Goal: Transaction & Acquisition: Book appointment/travel/reservation

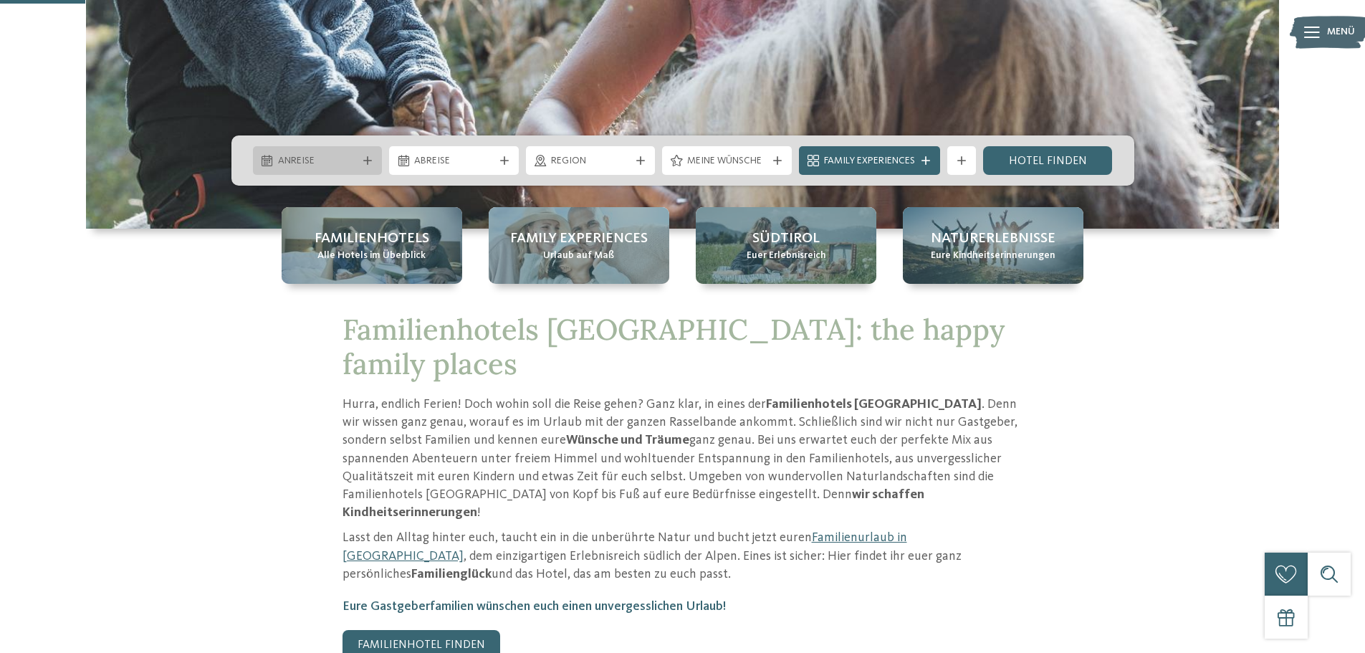
click at [370, 155] on div "Anreise" at bounding box center [318, 160] width 130 height 29
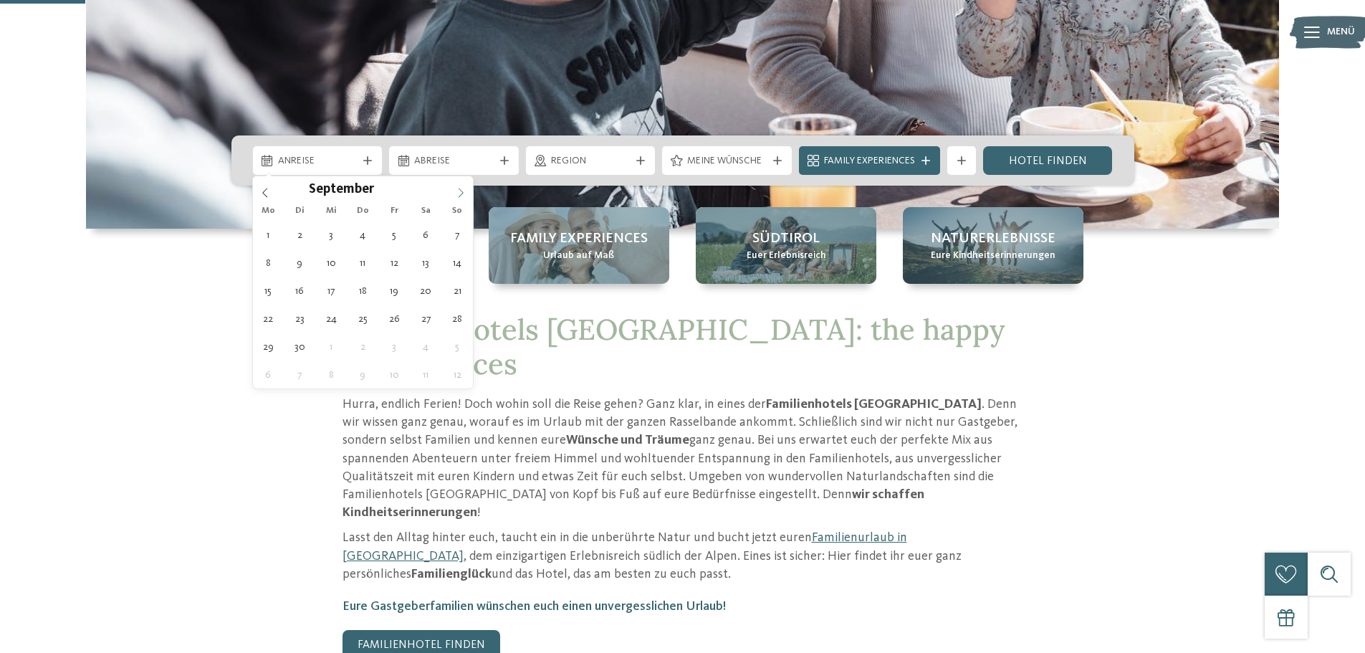
click at [454, 189] on span at bounding box center [460, 188] width 24 height 24
click at [458, 191] on icon at bounding box center [461, 193] width 10 height 10
click at [263, 191] on icon at bounding box center [265, 193] width 10 height 10
type div "[DATE]"
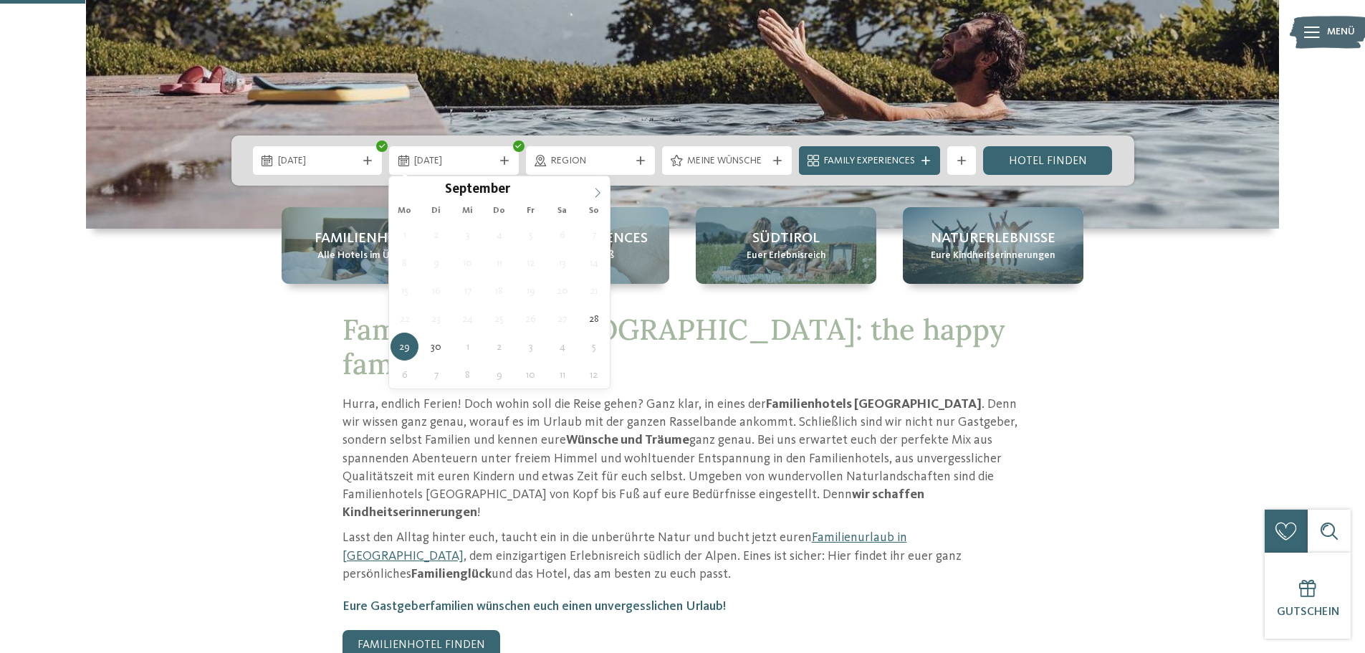
click at [595, 192] on icon at bounding box center [597, 193] width 10 height 10
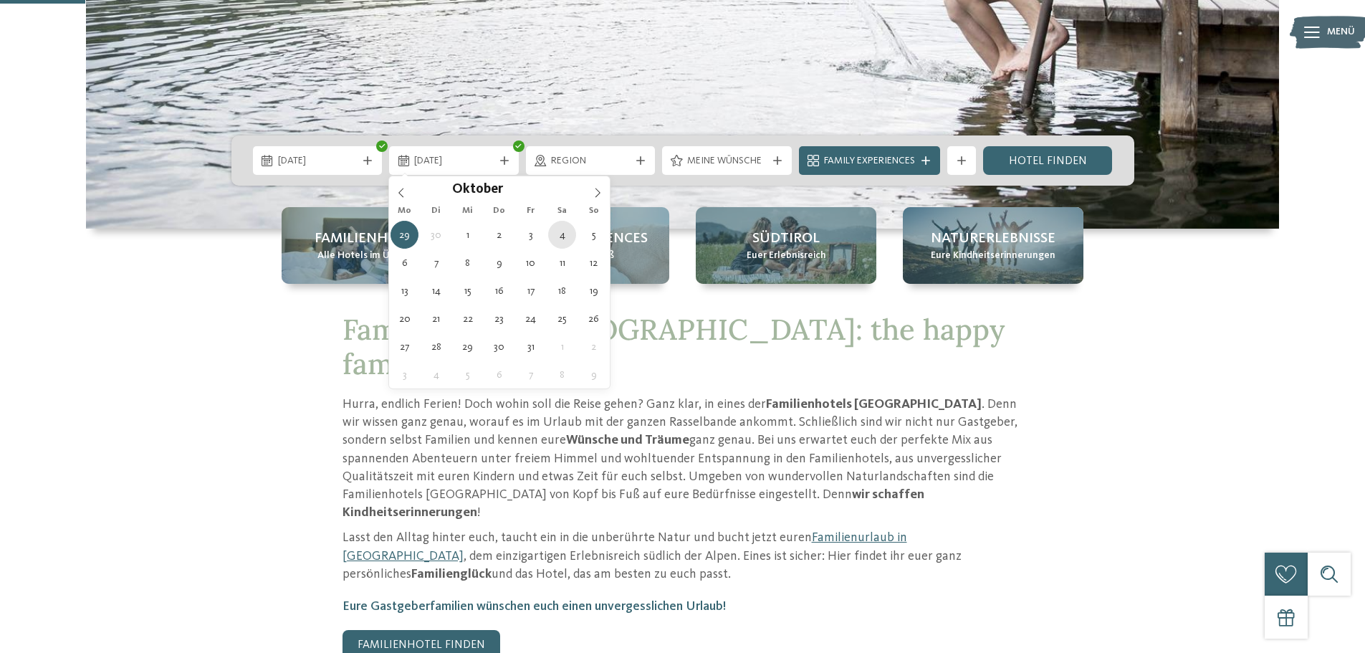
type div "[DATE]"
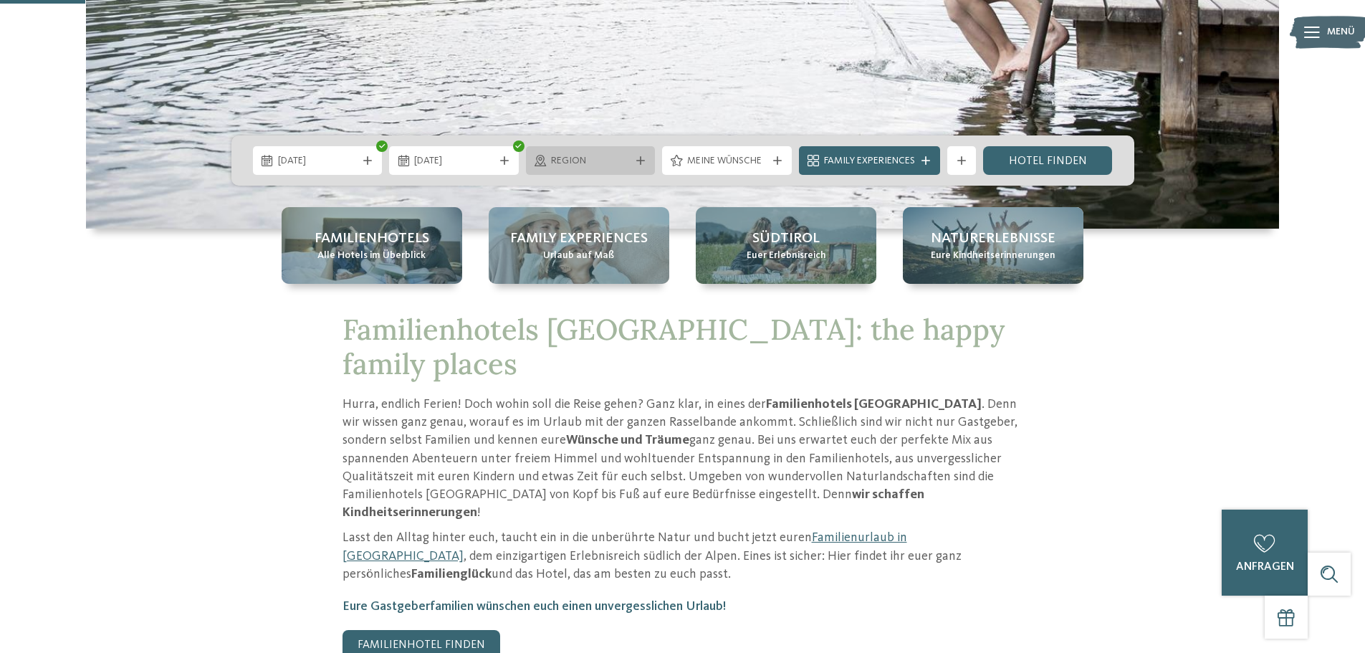
click at [641, 159] on icon at bounding box center [640, 160] width 9 height 9
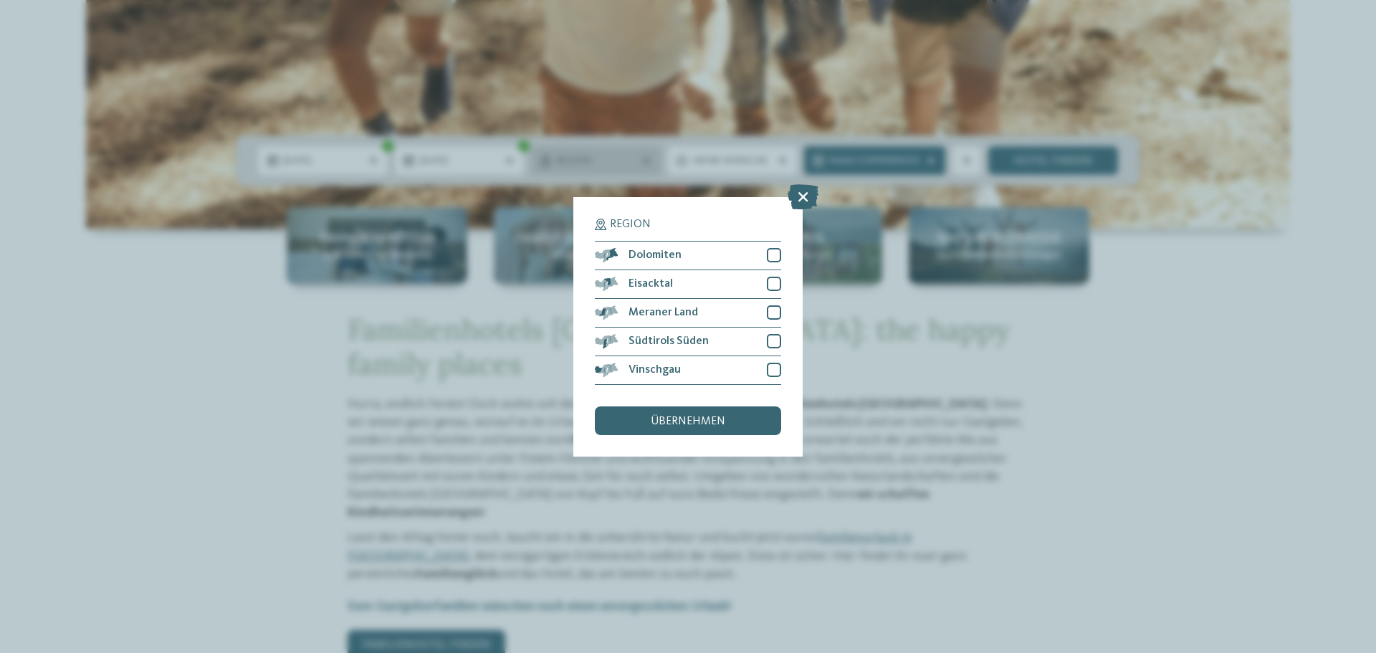
click at [641, 159] on div "Region Dolomiten" at bounding box center [688, 326] width 1376 height 653
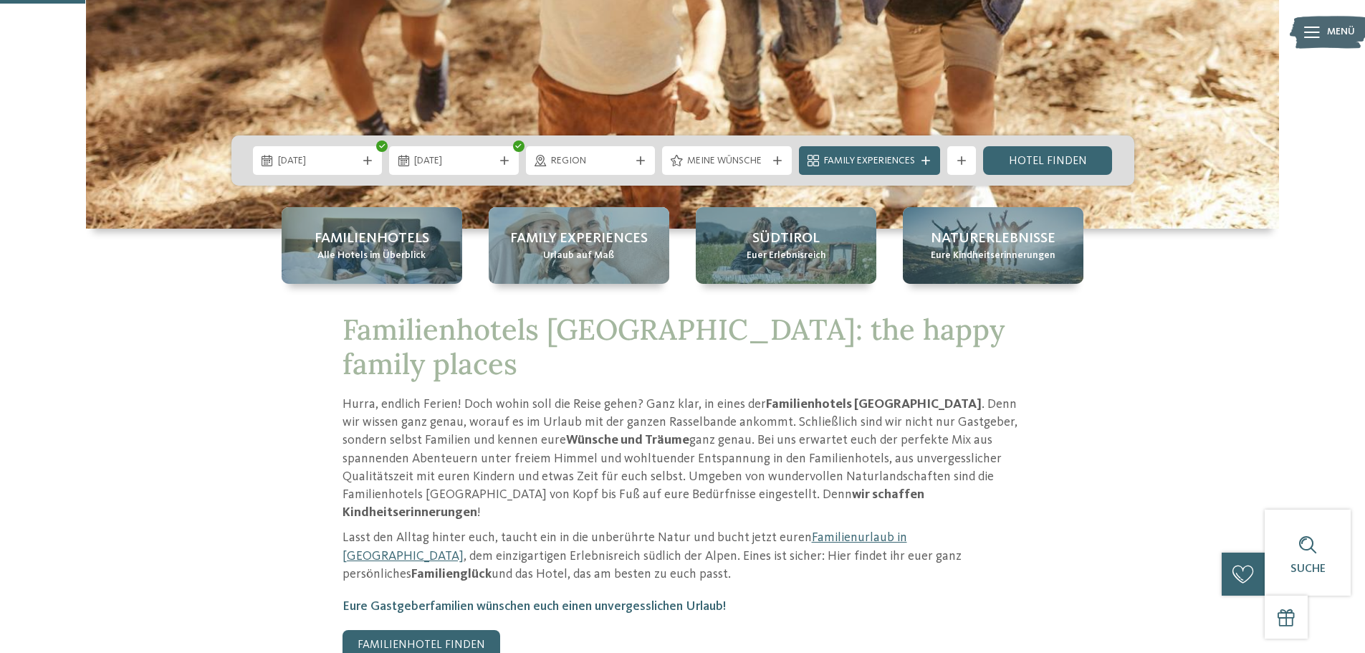
click at [777, 160] on icon at bounding box center [777, 160] width 9 height 9
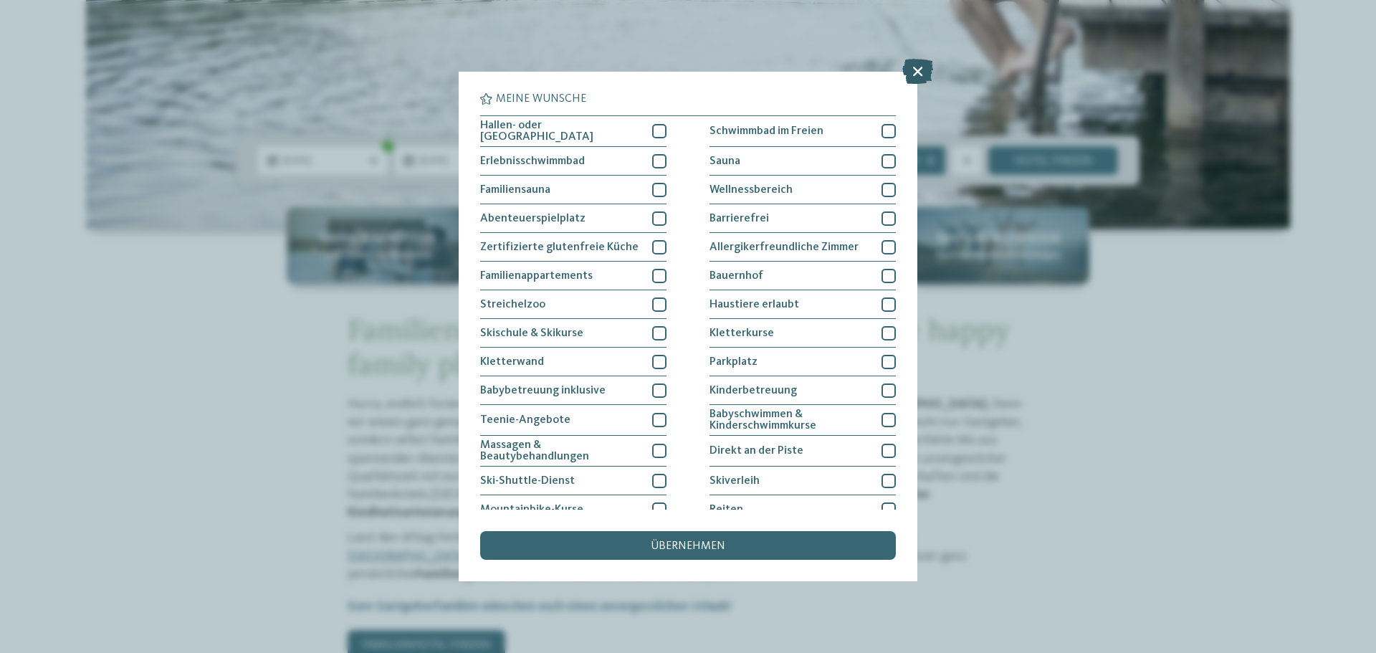
click at [913, 65] on icon at bounding box center [917, 71] width 31 height 25
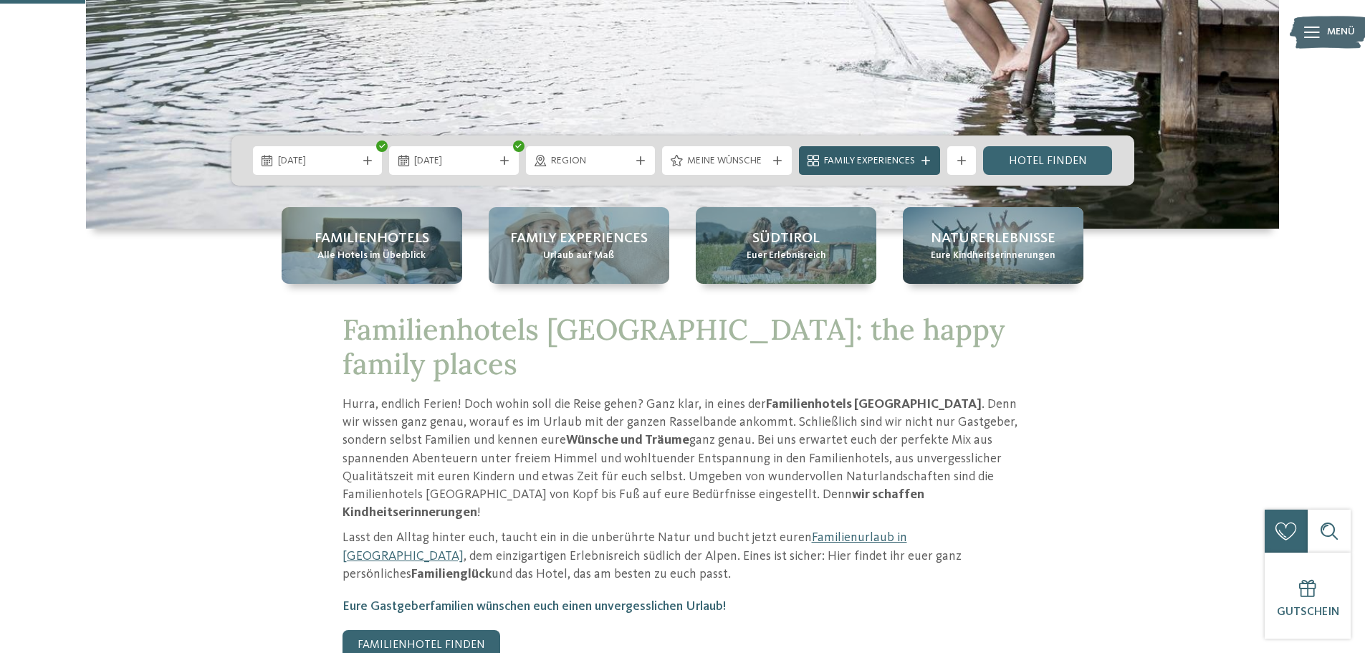
click at [921, 159] on icon at bounding box center [925, 160] width 9 height 9
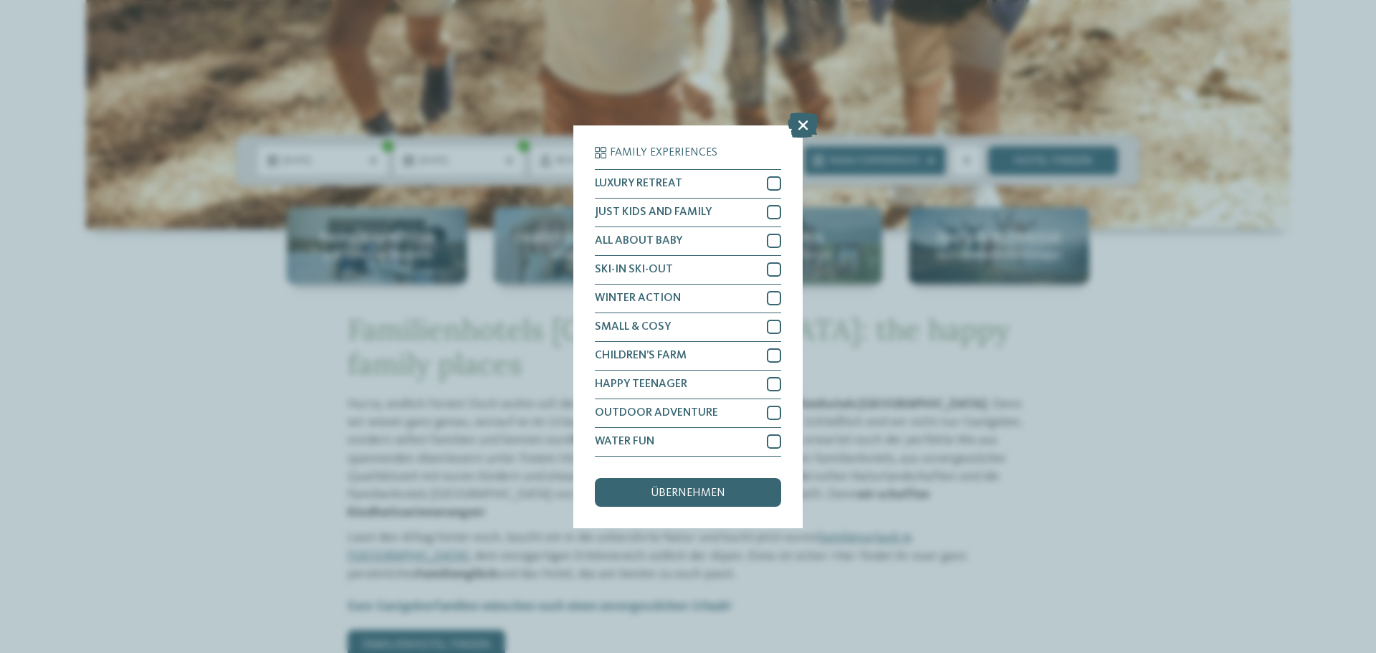
click at [803, 124] on icon at bounding box center [802, 124] width 31 height 25
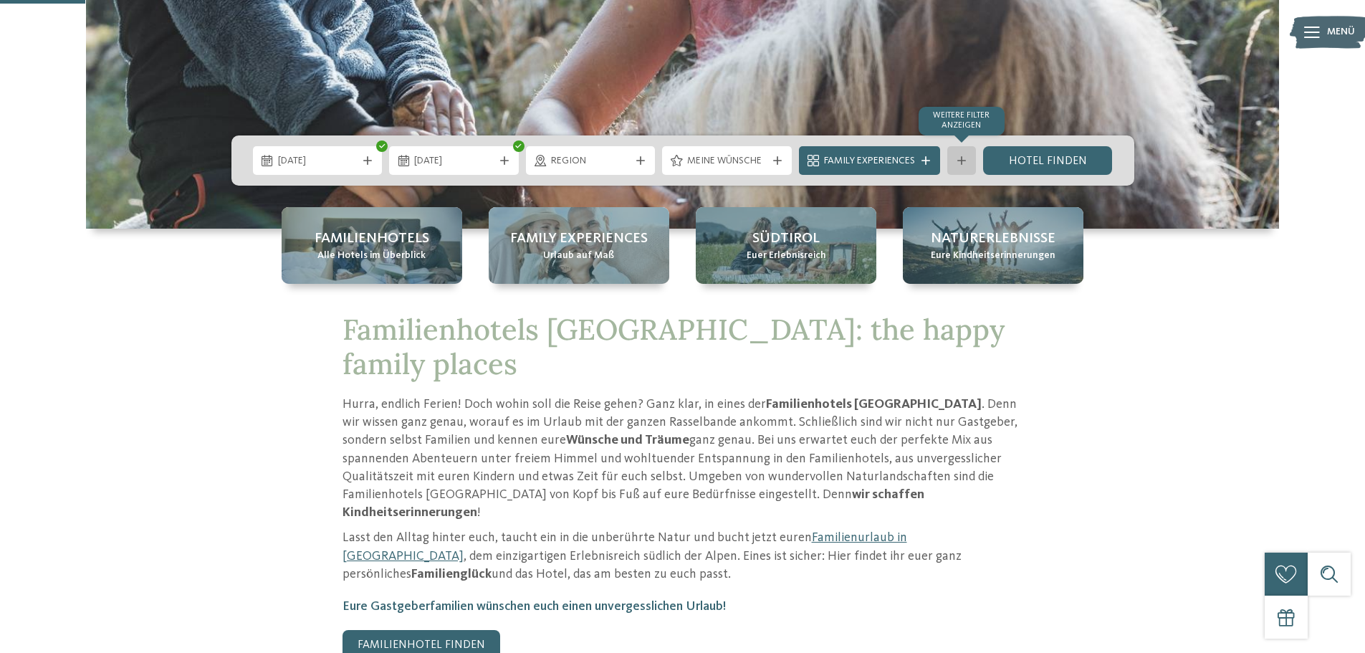
click at [961, 160] on icon at bounding box center [961, 160] width 9 height 9
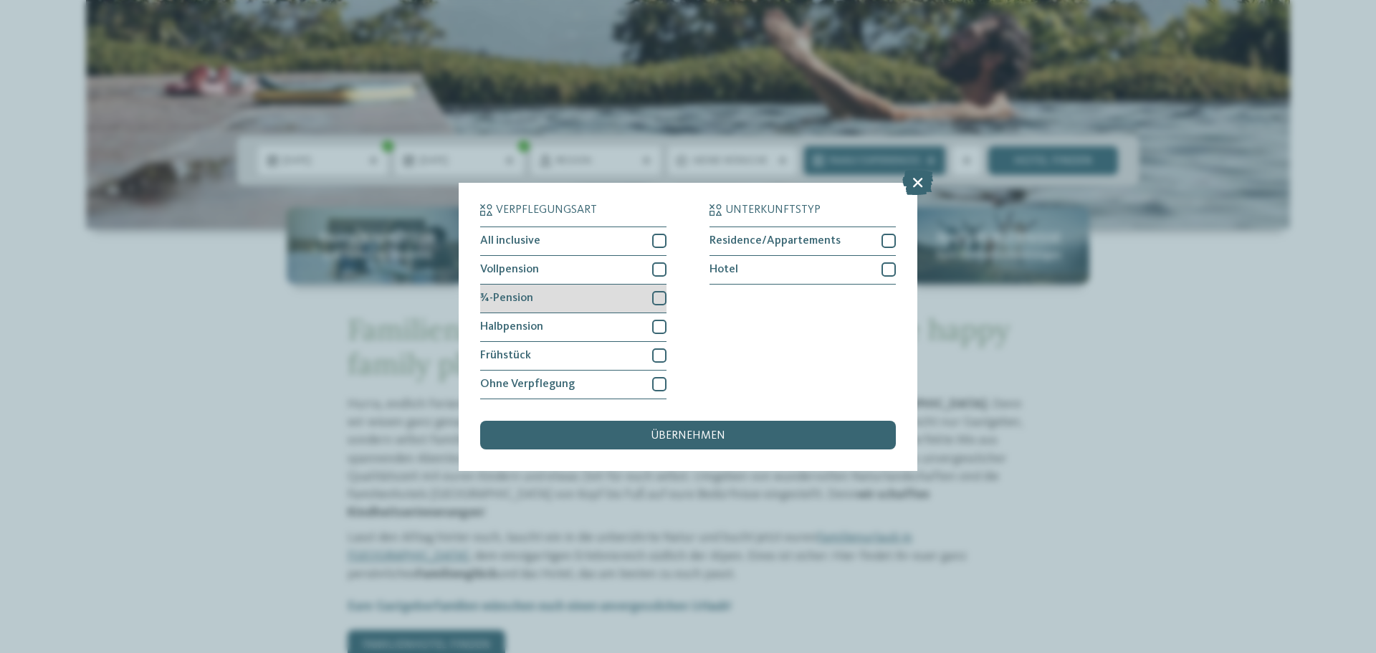
click at [658, 299] on div at bounding box center [659, 298] width 14 height 14
click at [678, 438] on span "übernehmen" at bounding box center [688, 435] width 75 height 11
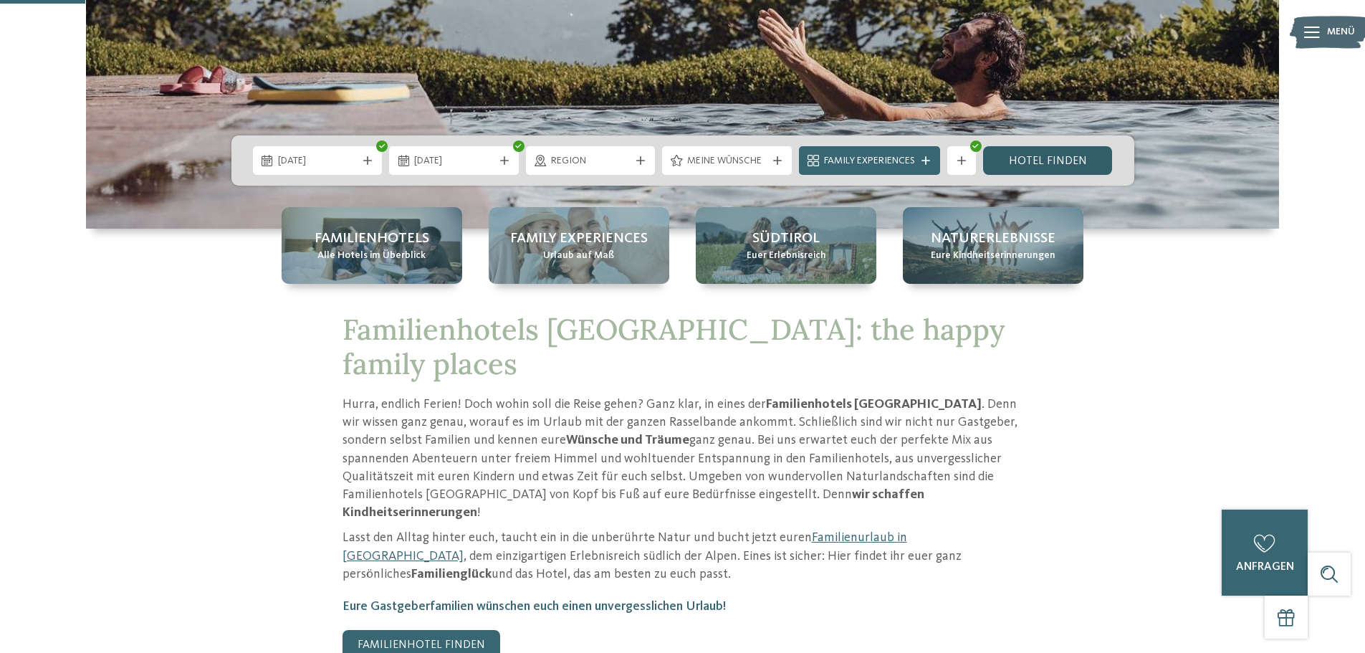
click at [1047, 158] on link "Hotel finden" at bounding box center [1048, 160] width 130 height 29
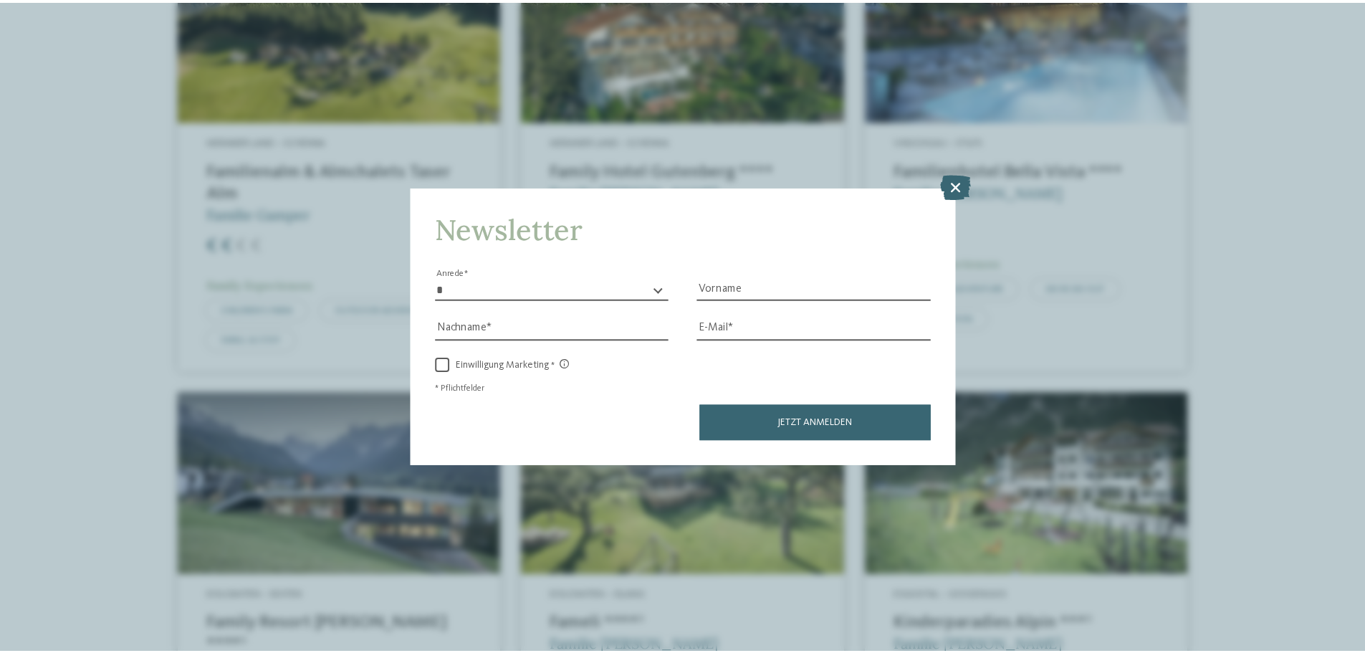
scroll to position [632, 0]
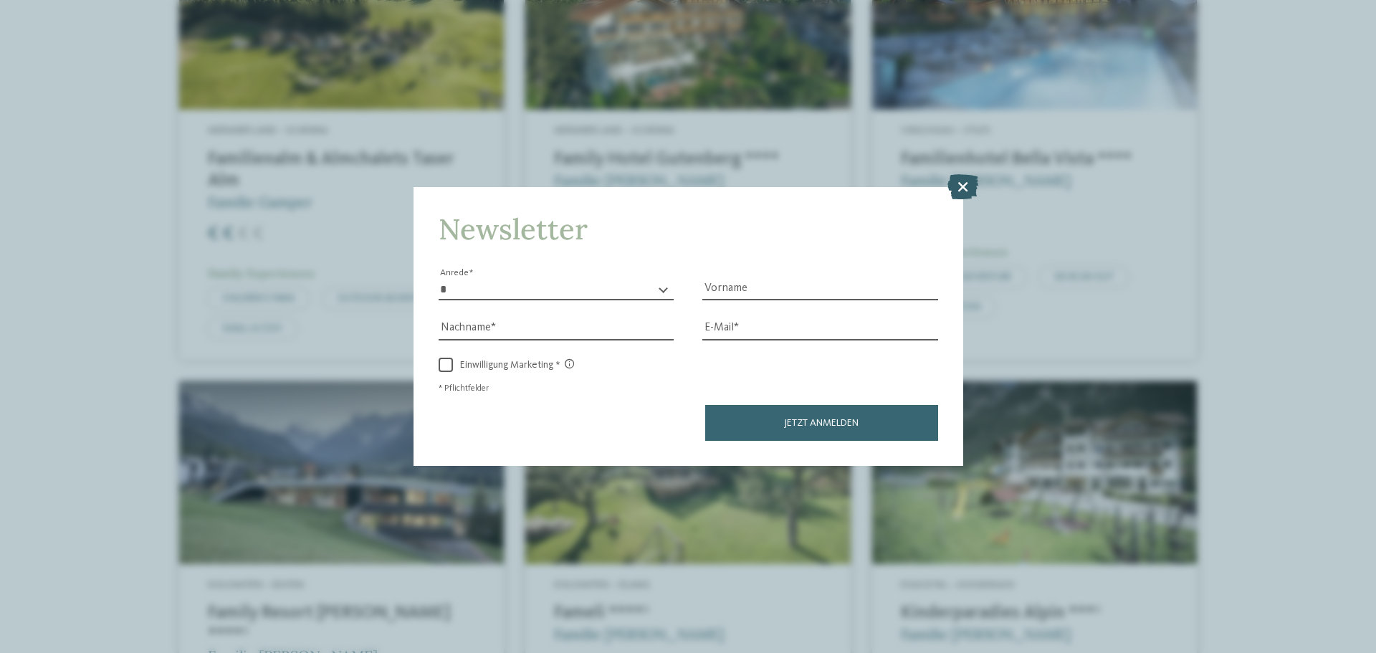
click at [968, 183] on icon at bounding box center [962, 186] width 31 height 25
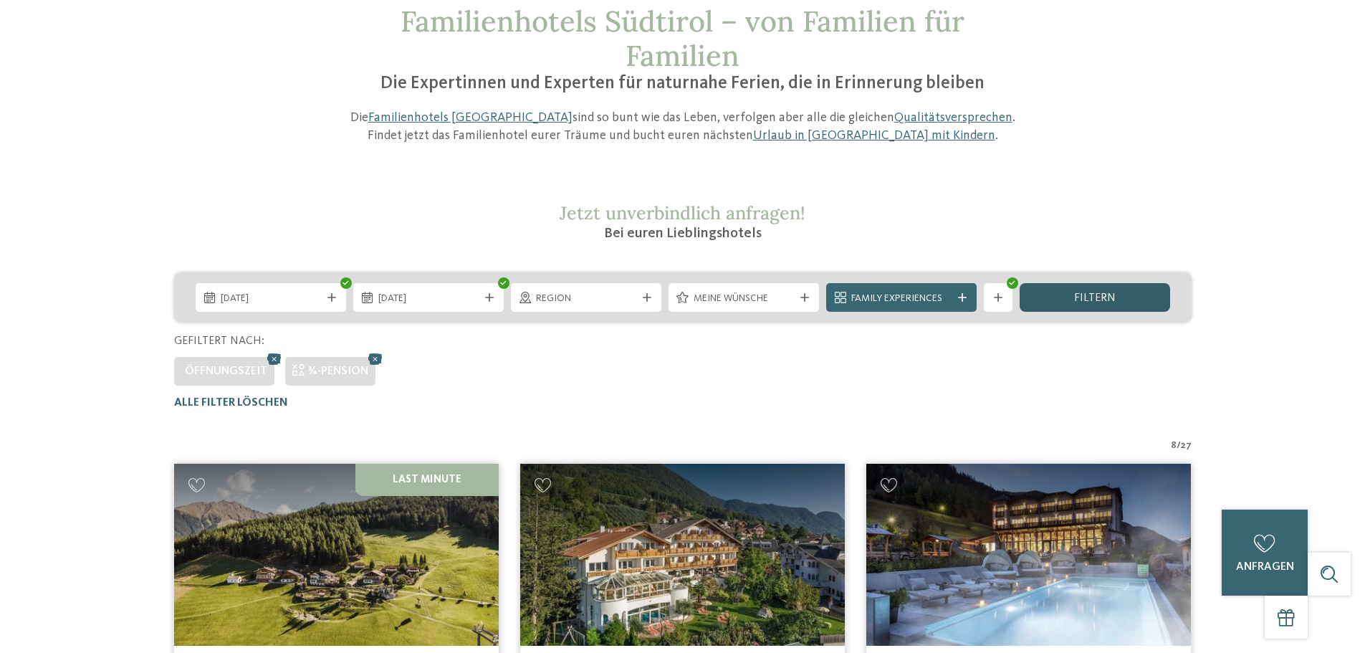
scroll to position [0, 0]
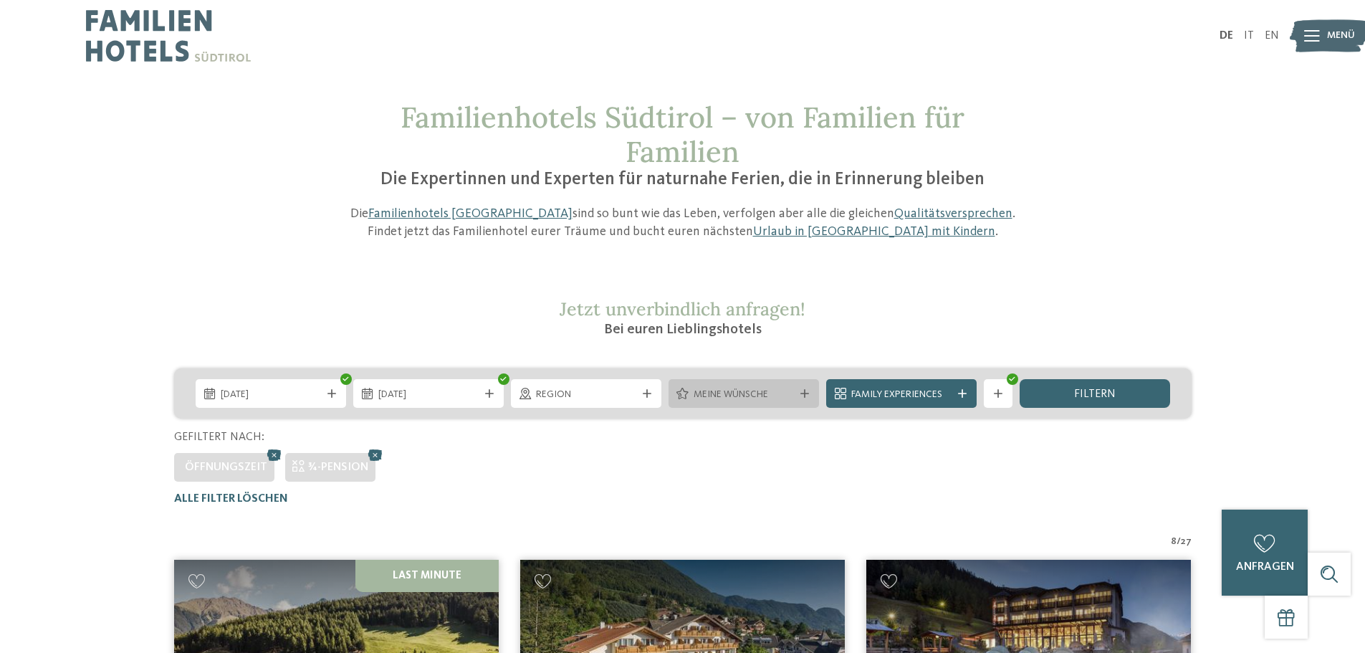
click at [806, 394] on icon at bounding box center [804, 393] width 9 height 9
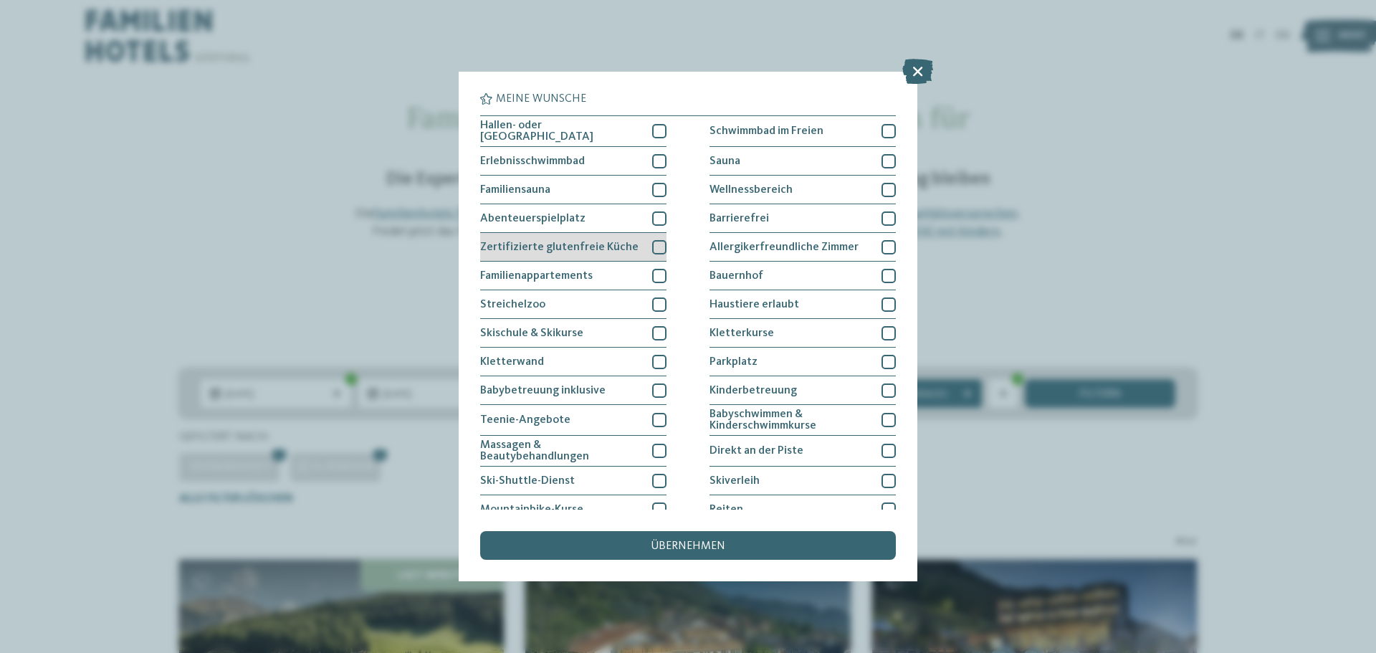
click at [653, 245] on div at bounding box center [659, 247] width 14 height 14
click at [699, 542] on span "übernehmen" at bounding box center [688, 545] width 75 height 11
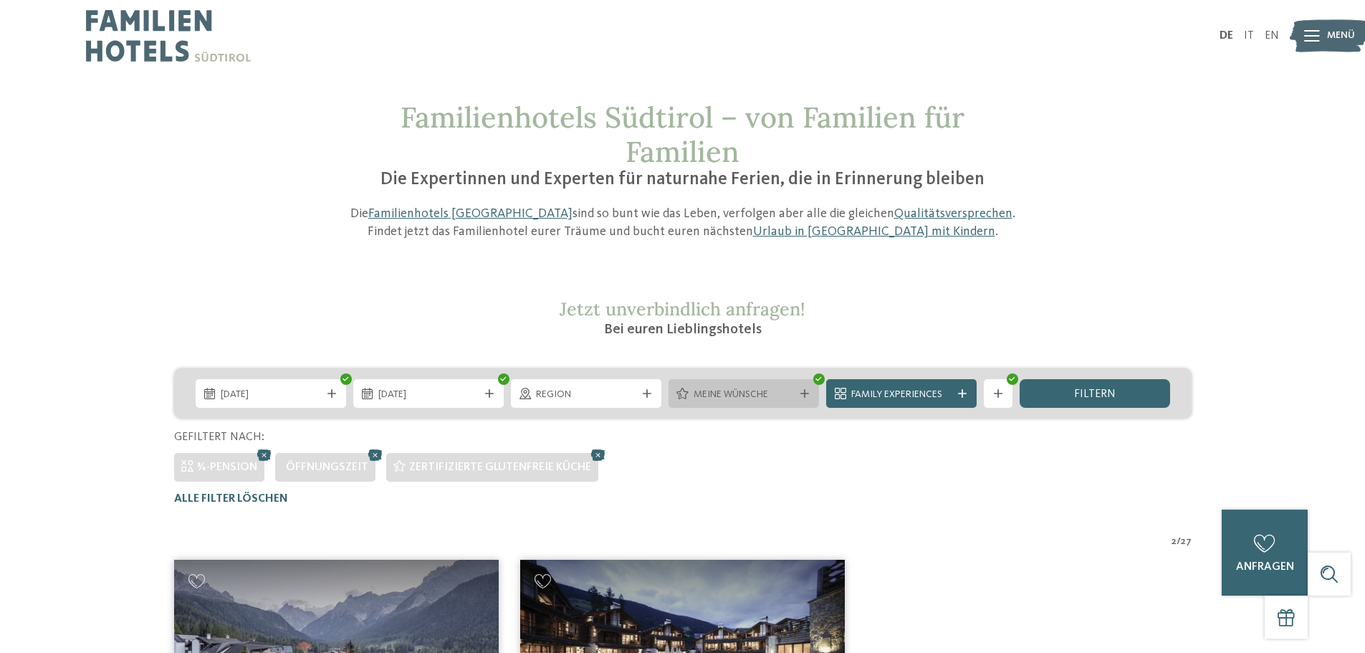
click at [812, 392] on div "Meine Wünsche" at bounding box center [743, 393] width 150 height 29
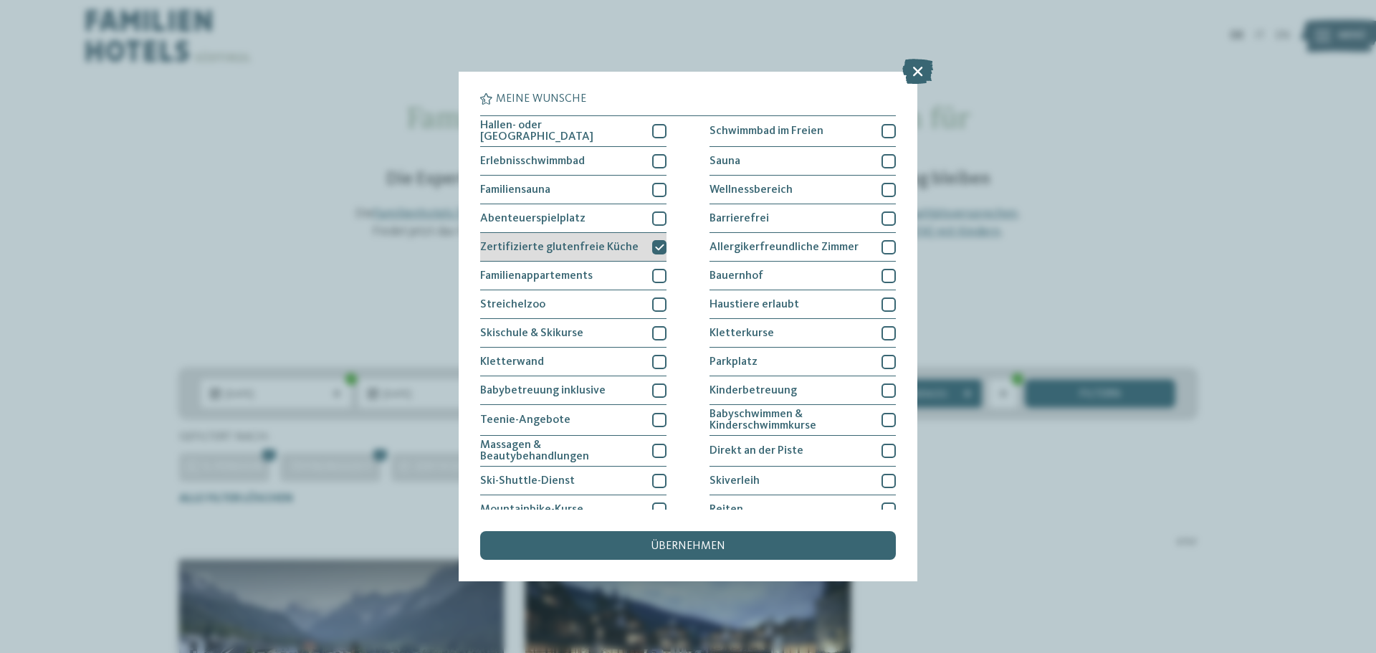
click at [661, 236] on div "Zertifizierte glutenfreie Küche" at bounding box center [573, 247] width 186 height 29
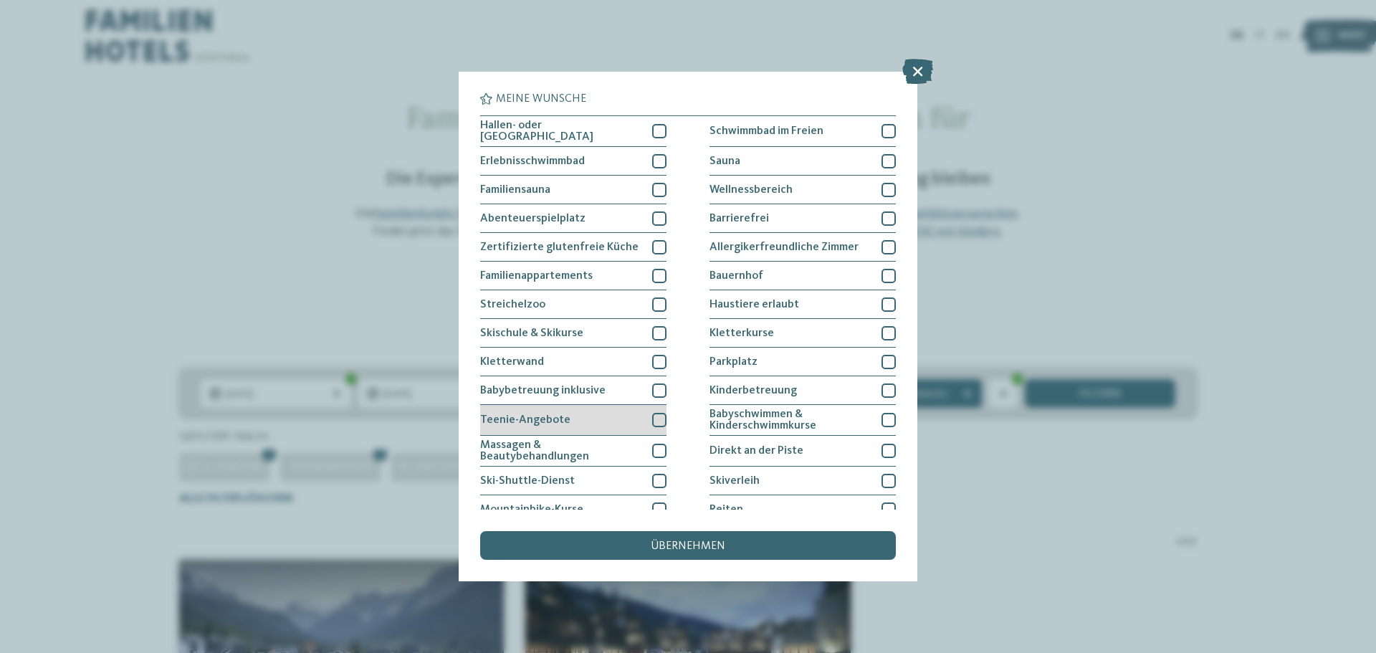
click at [652, 413] on div at bounding box center [659, 420] width 14 height 14
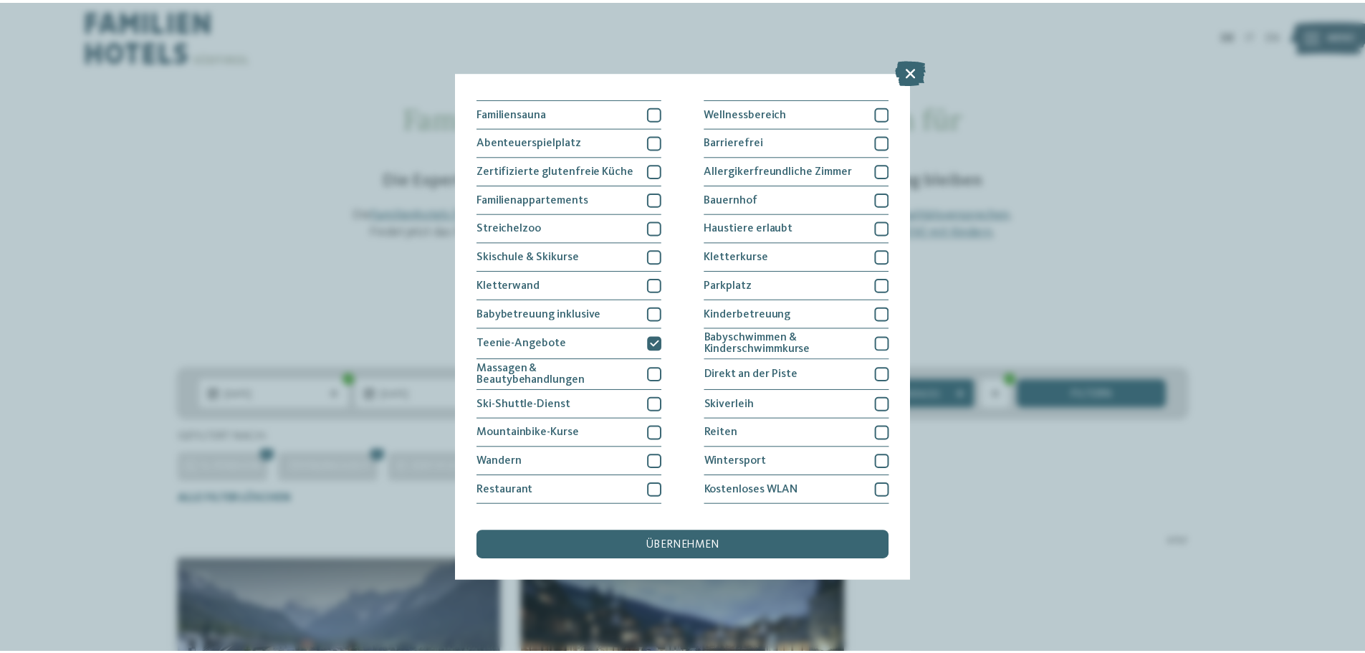
scroll to position [98, 0]
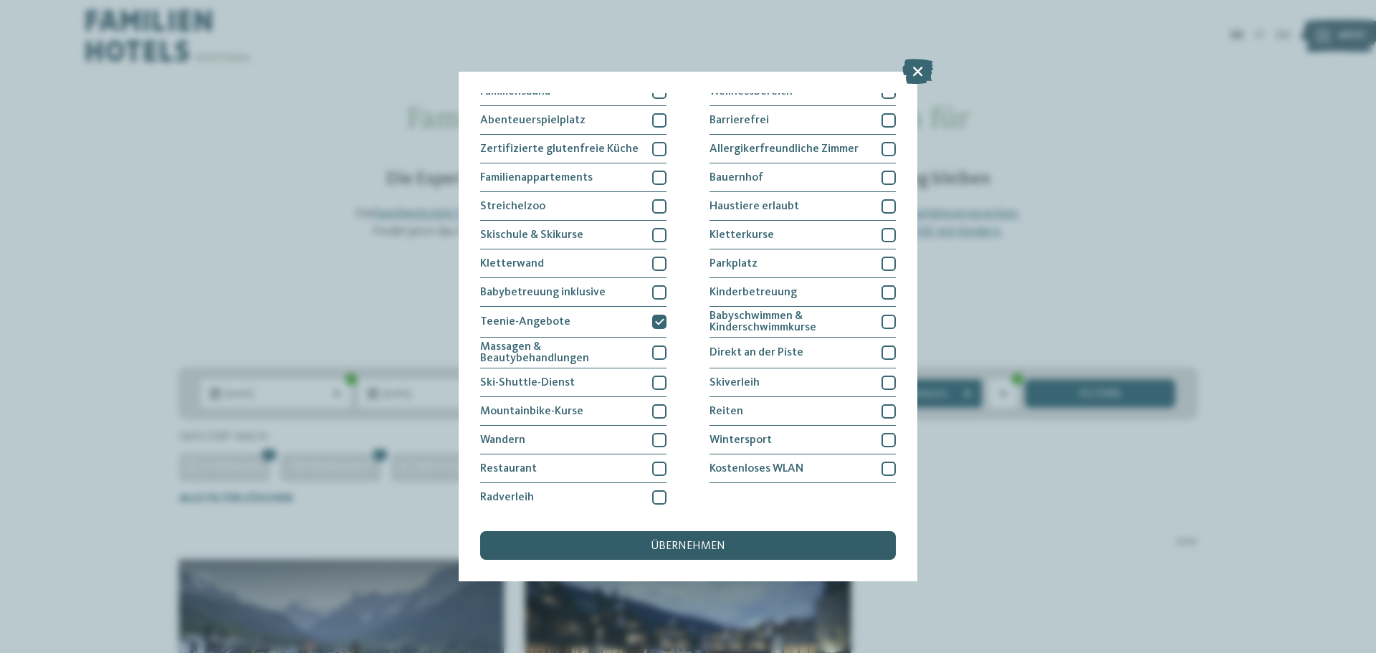
click at [696, 541] on span "übernehmen" at bounding box center [688, 545] width 75 height 11
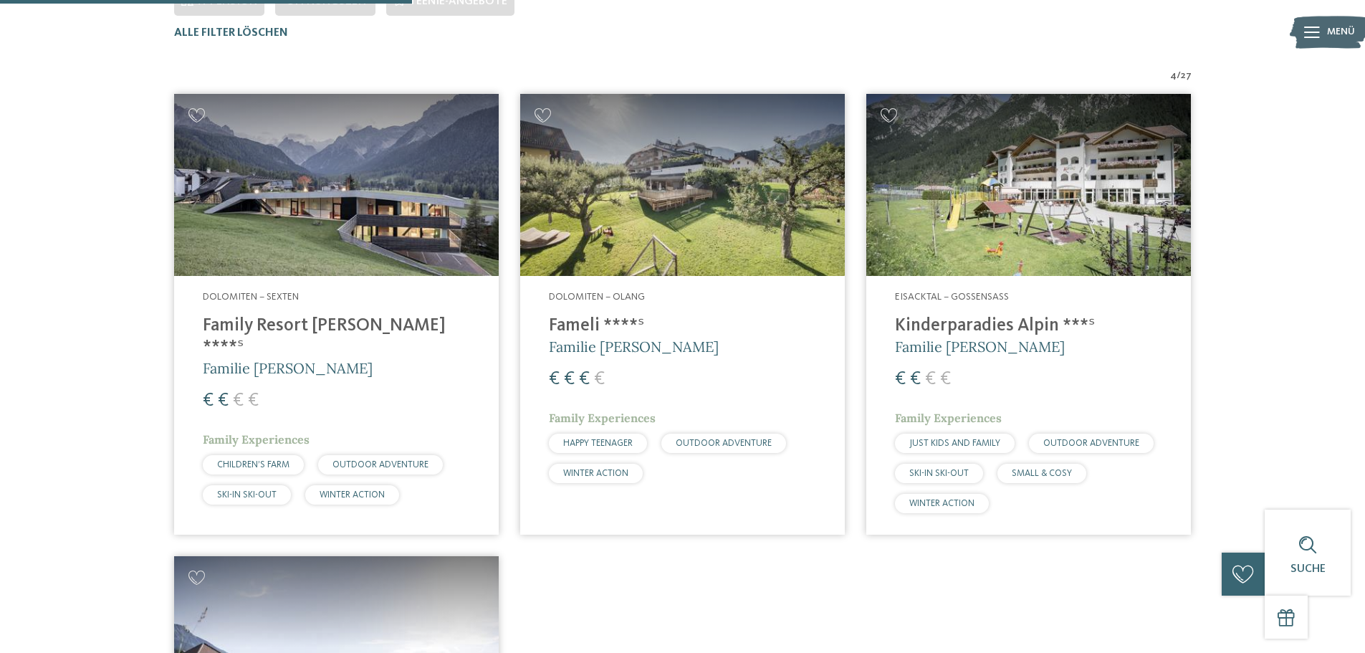
scroll to position [441, 0]
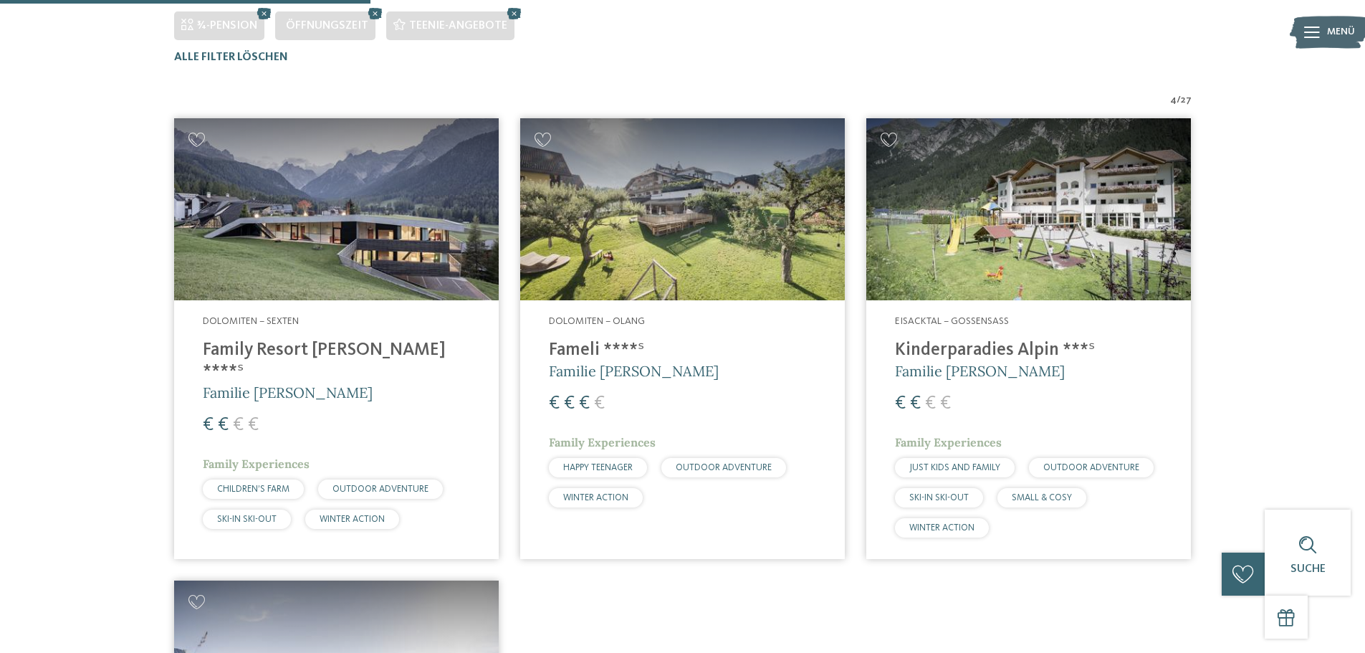
click at [599, 323] on span "Dolomiten – Olang" at bounding box center [597, 321] width 96 height 10
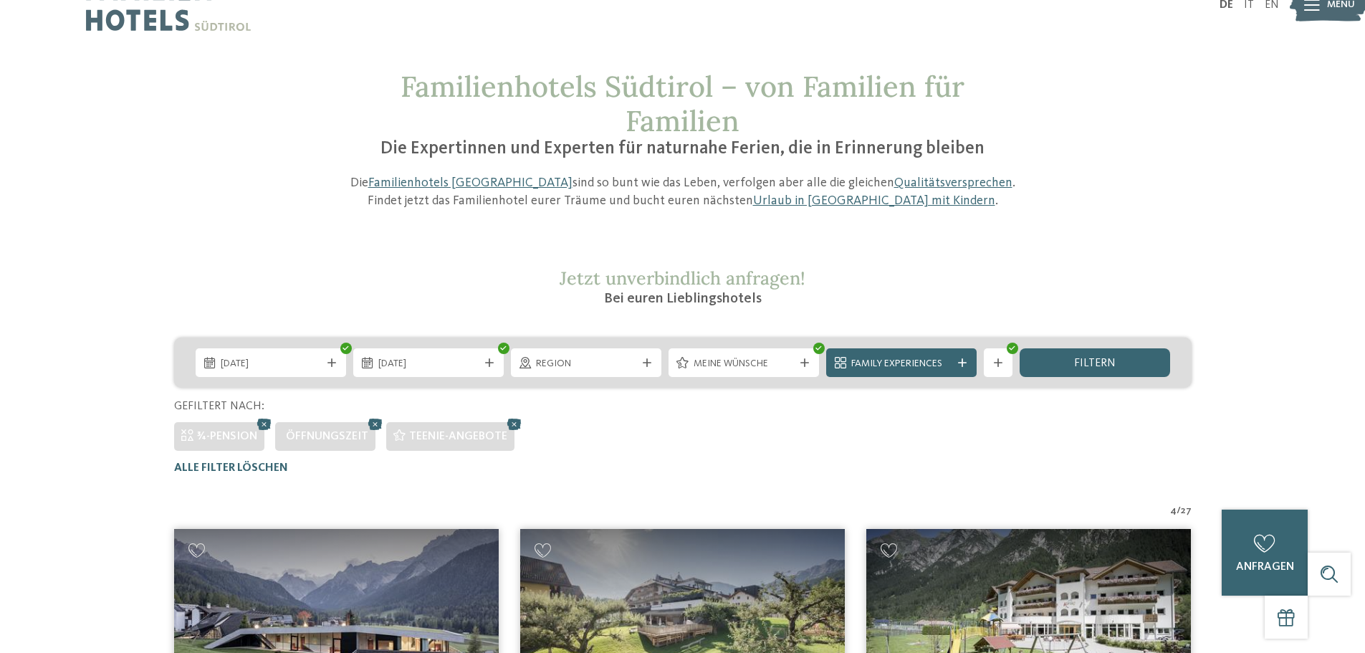
scroll to position [0, 0]
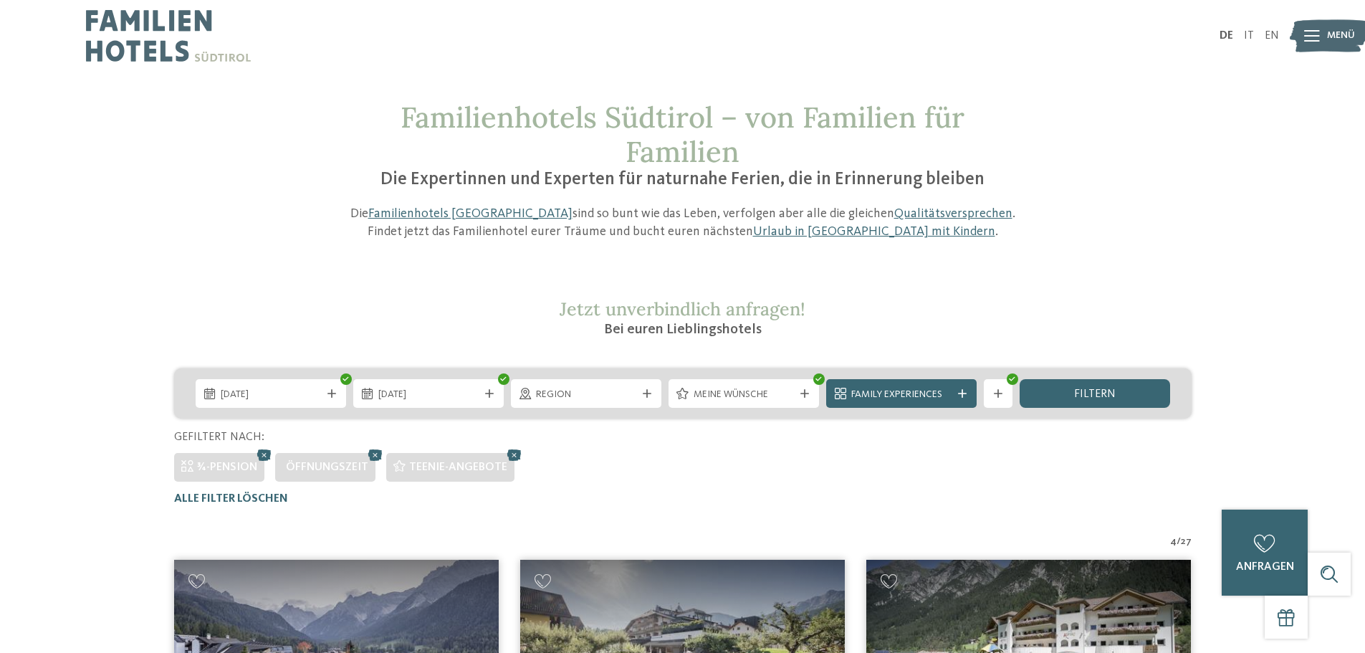
click at [998, 395] on icon at bounding box center [998, 393] width 9 height 9
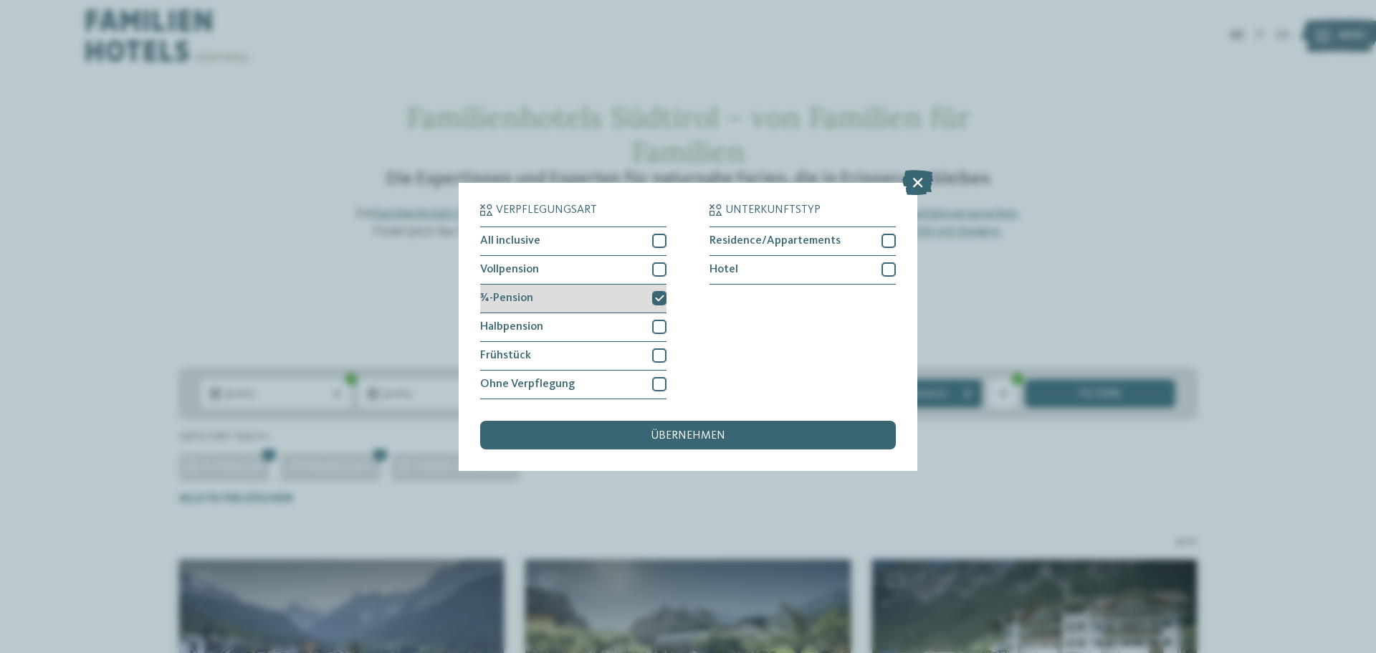
click at [661, 297] on icon at bounding box center [659, 298] width 9 height 9
click at [697, 428] on div "übernehmen" at bounding box center [688, 435] width 416 height 29
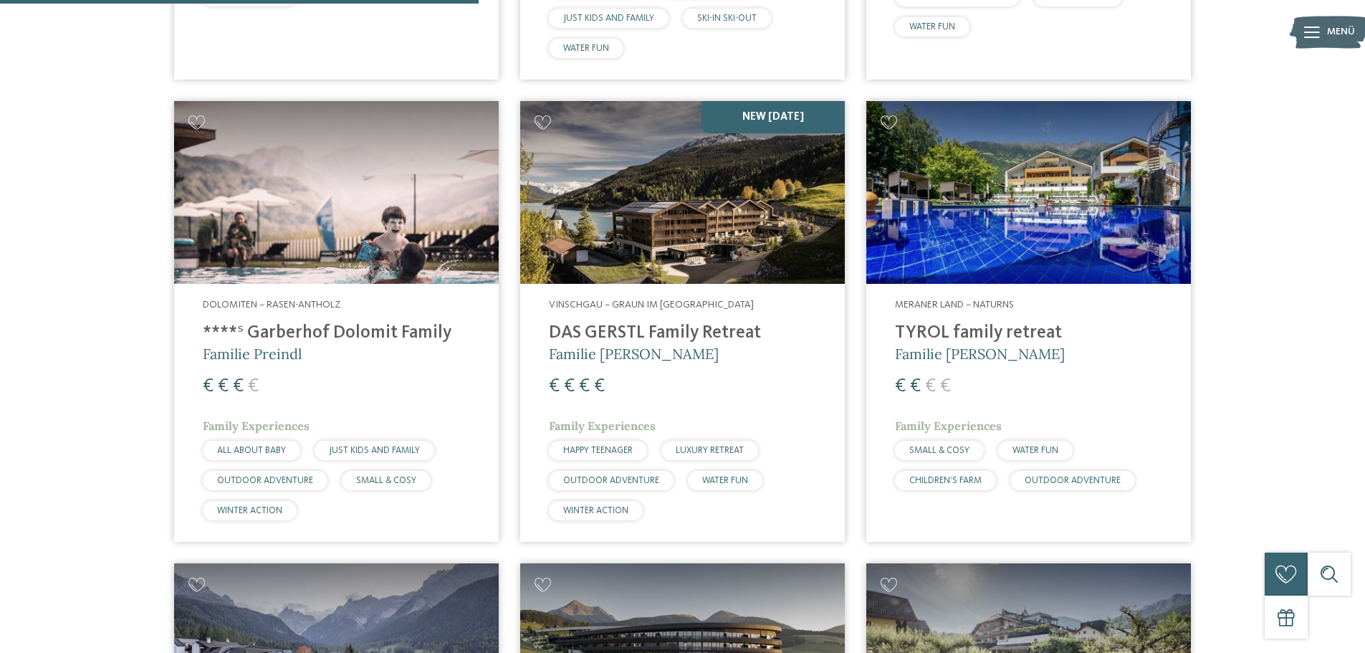
scroll to position [959, 0]
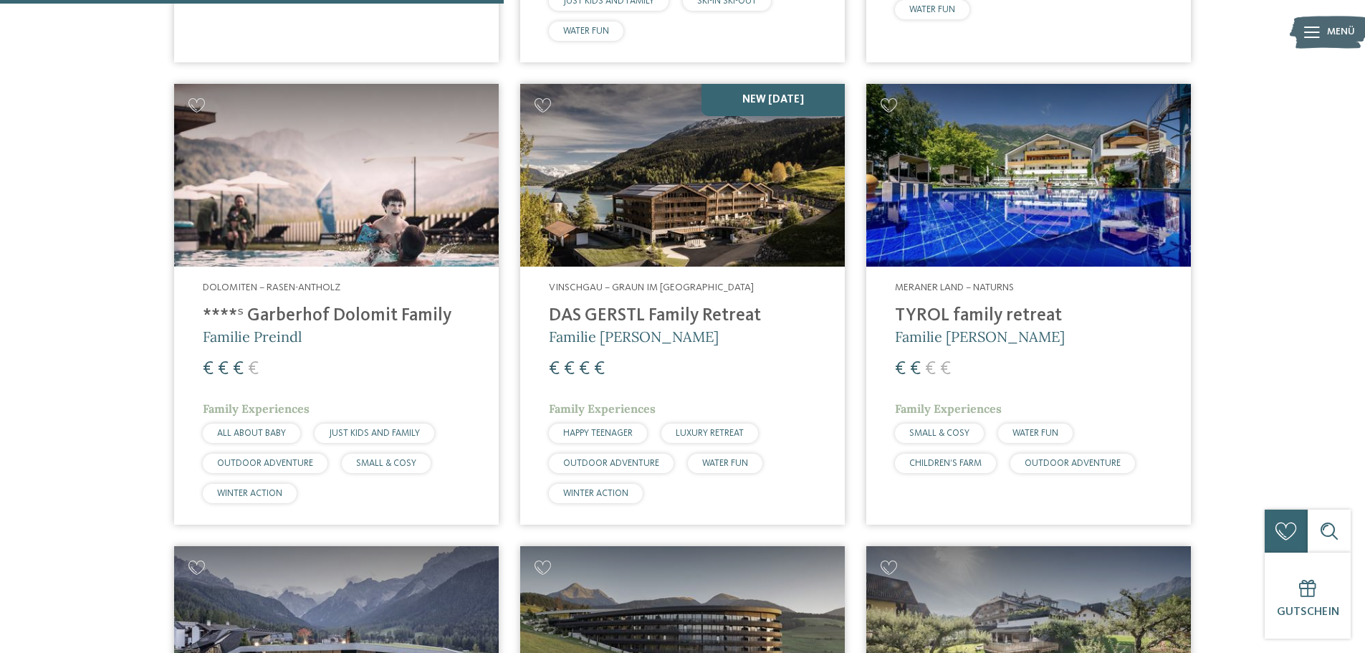
click at [399, 311] on h4 "****ˢ Garberhof Dolomit Family" at bounding box center [336, 315] width 267 height 21
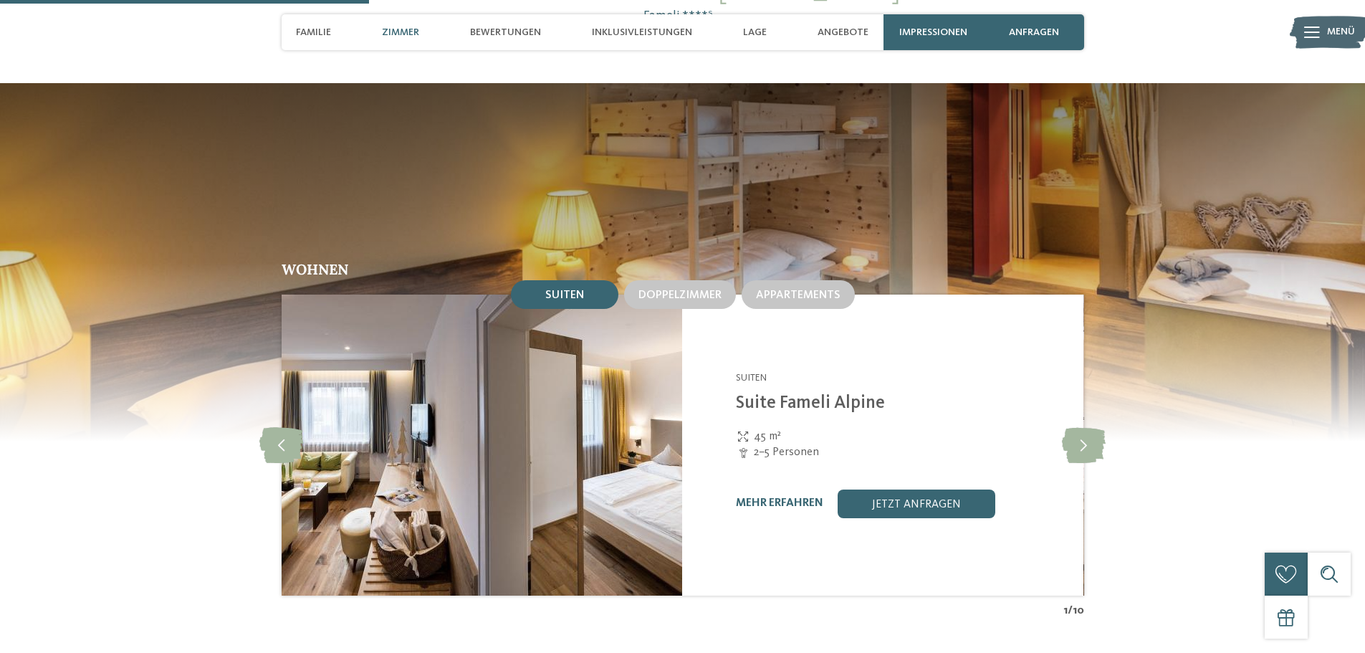
scroll to position [1349, 0]
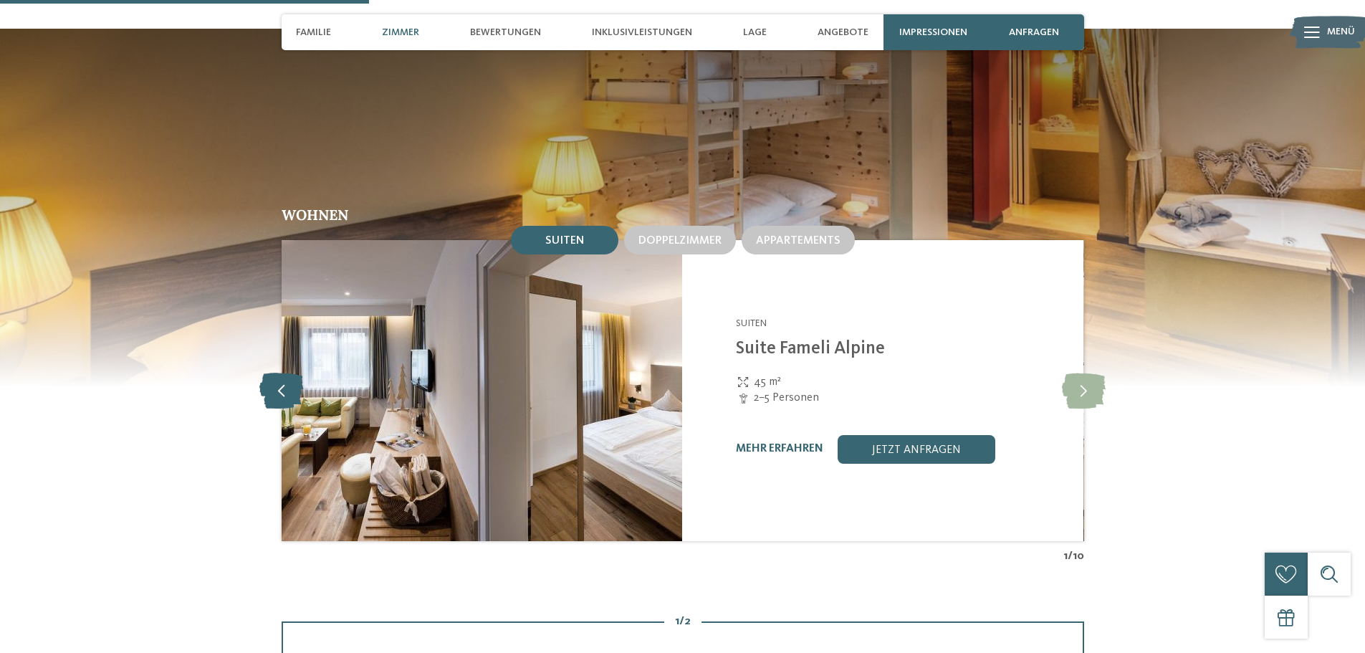
click at [289, 373] on icon at bounding box center [281, 391] width 44 height 36
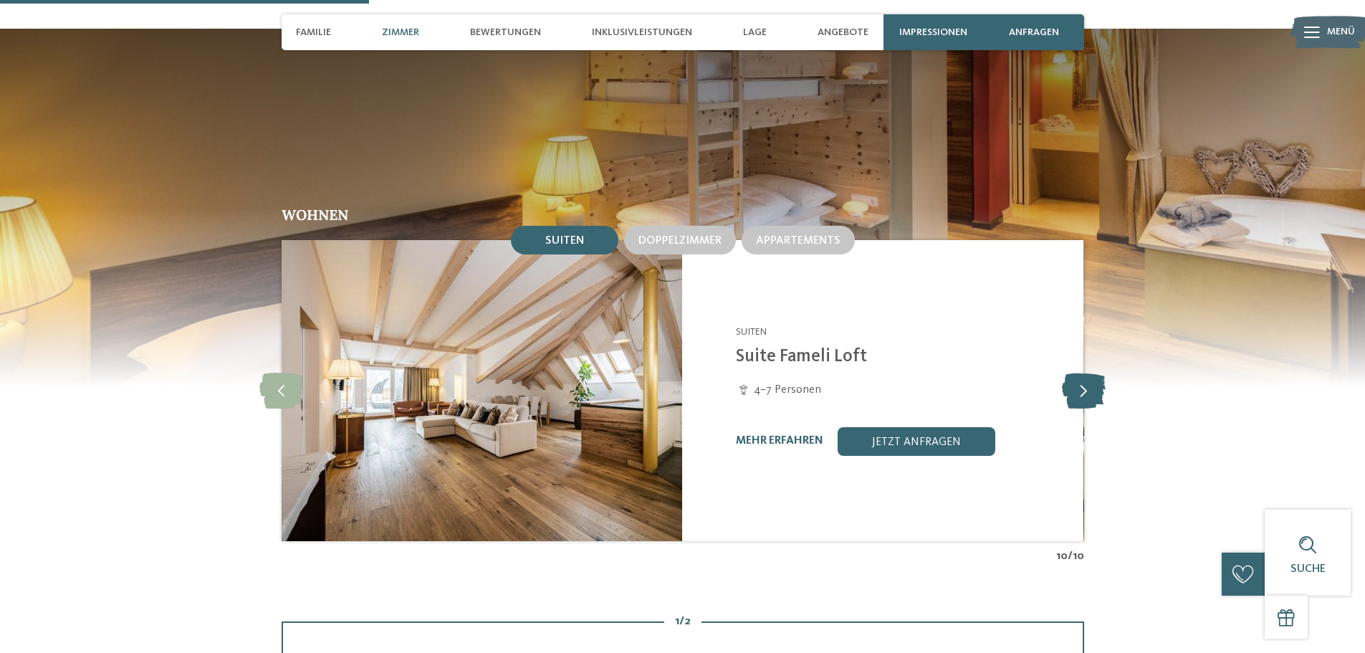
click at [1091, 377] on icon at bounding box center [1084, 391] width 44 height 36
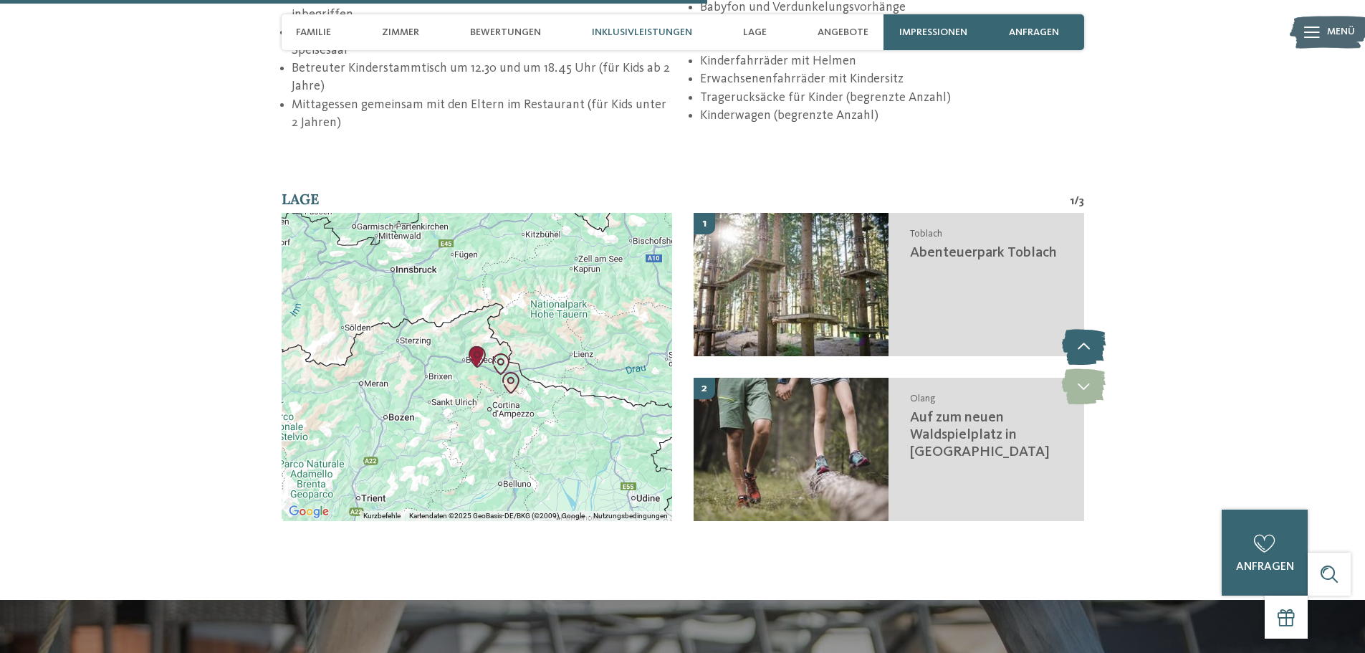
scroll to position [2583, 0]
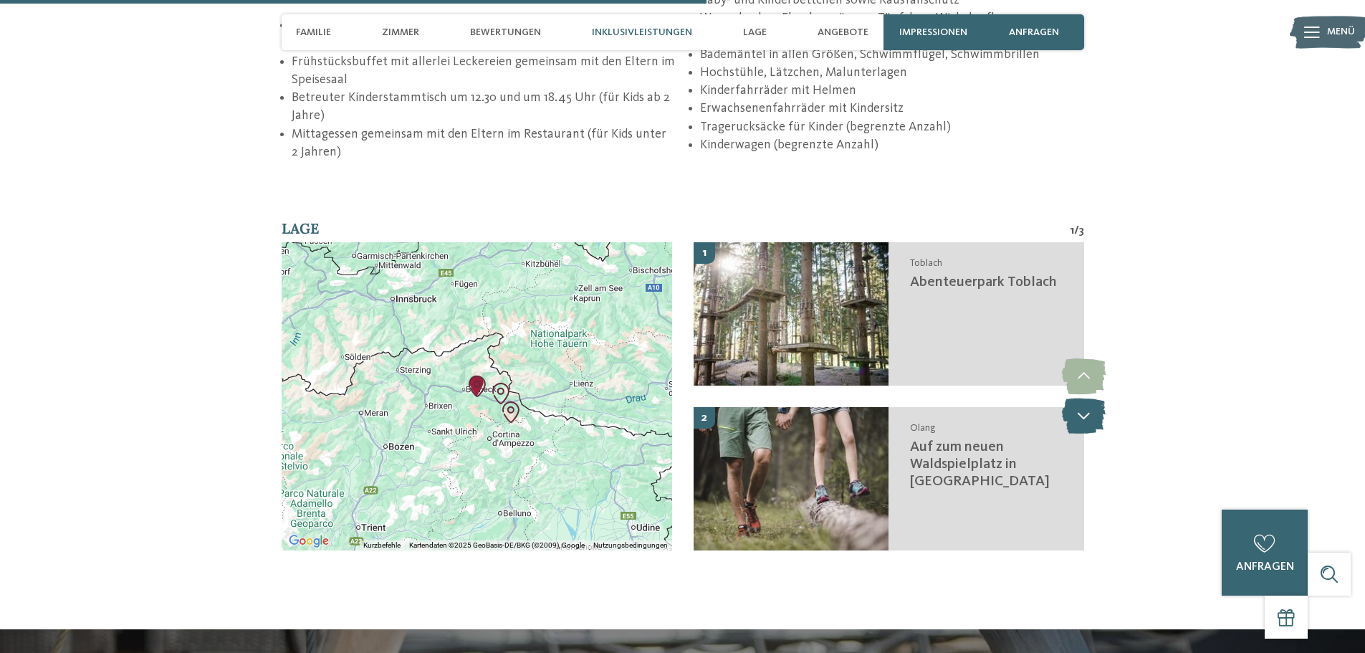
click at [1088, 398] on icon at bounding box center [1084, 416] width 44 height 36
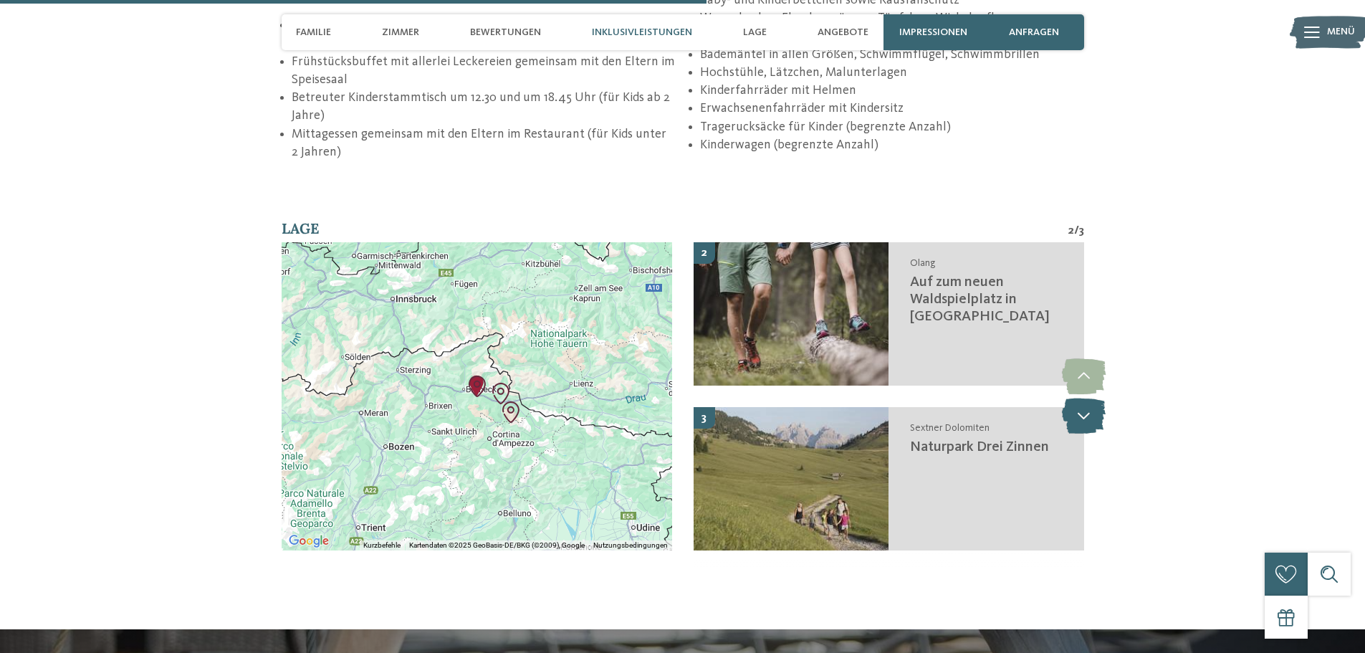
click at [1088, 398] on icon at bounding box center [1084, 416] width 44 height 36
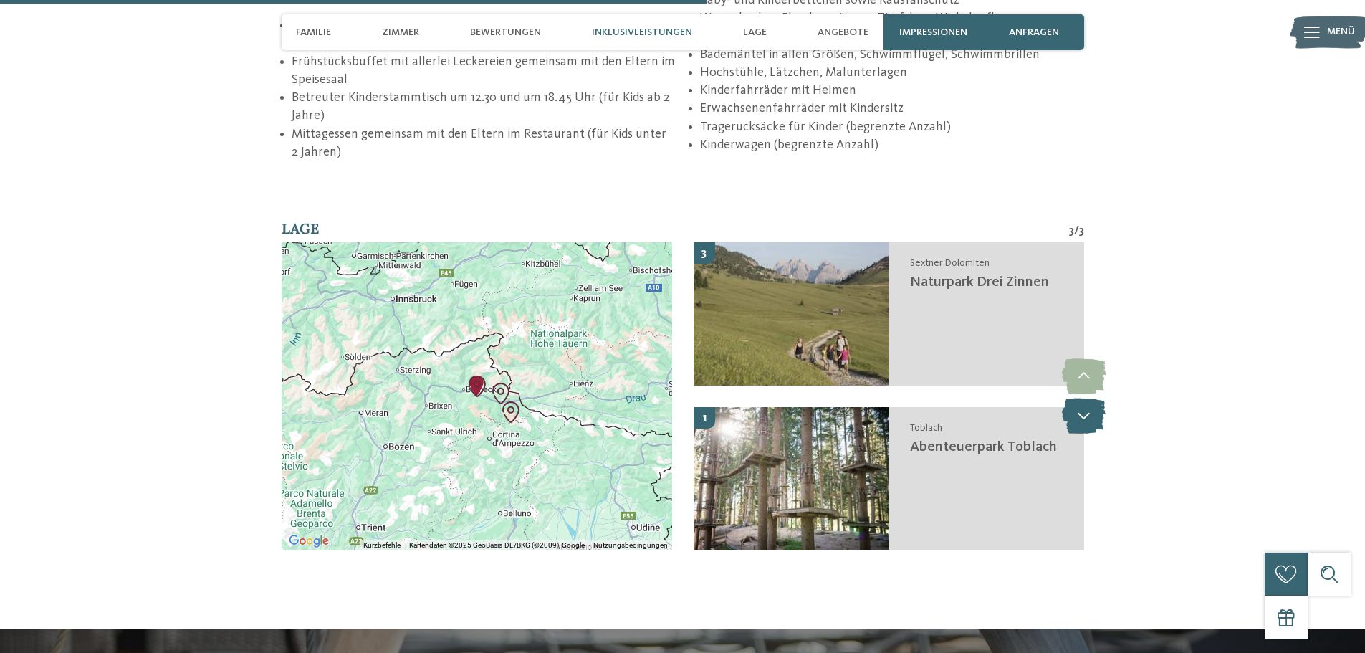
click at [1088, 398] on icon at bounding box center [1084, 416] width 44 height 36
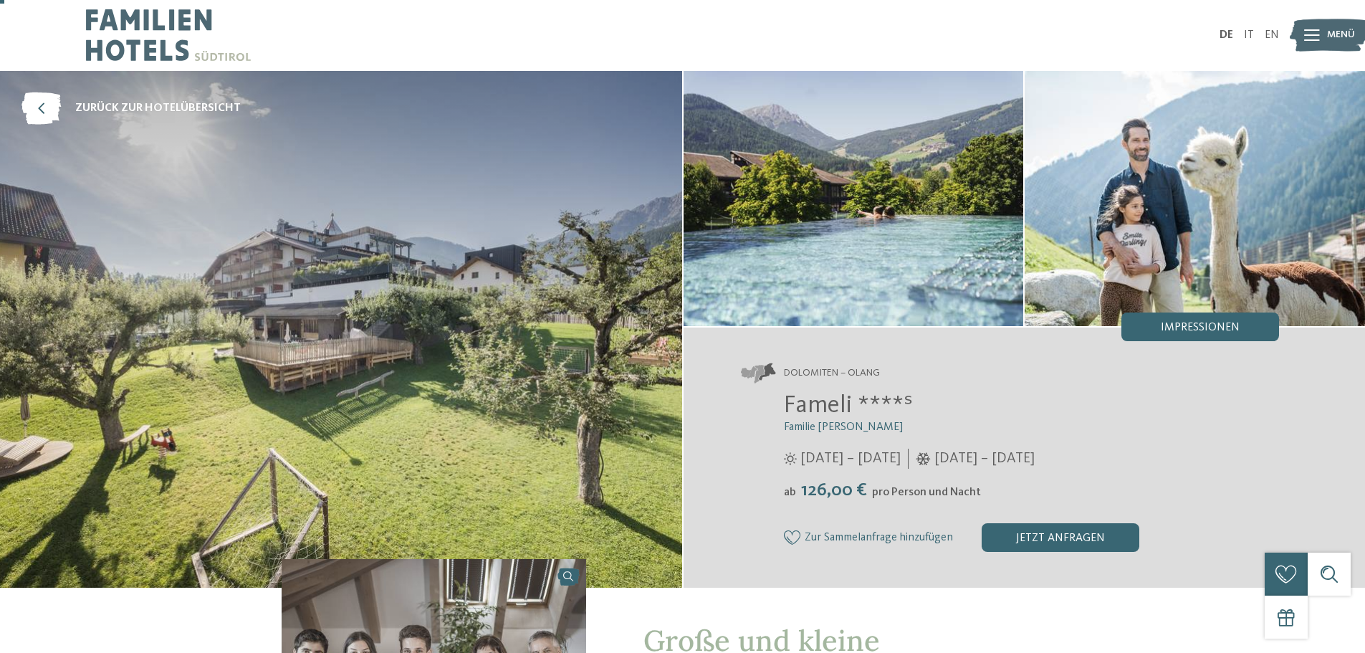
scroll to position [0, 0]
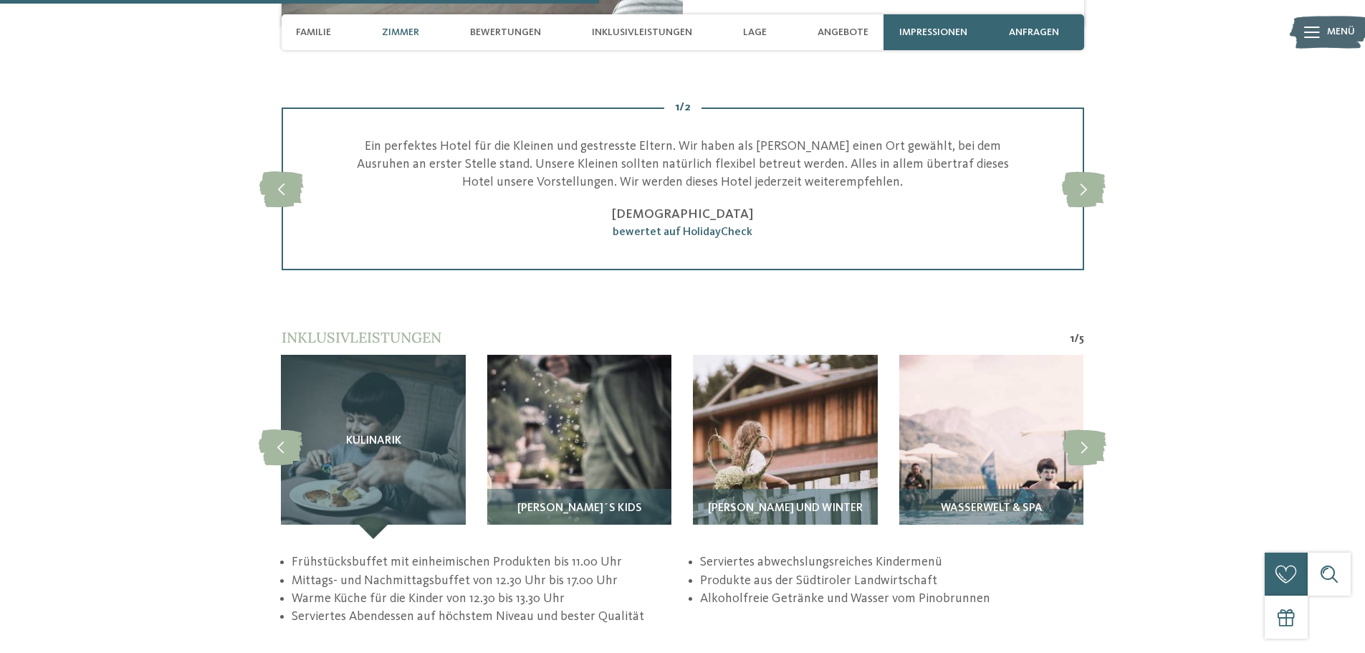
scroll to position [2581, 0]
